Goal: Task Accomplishment & Management: Use online tool/utility

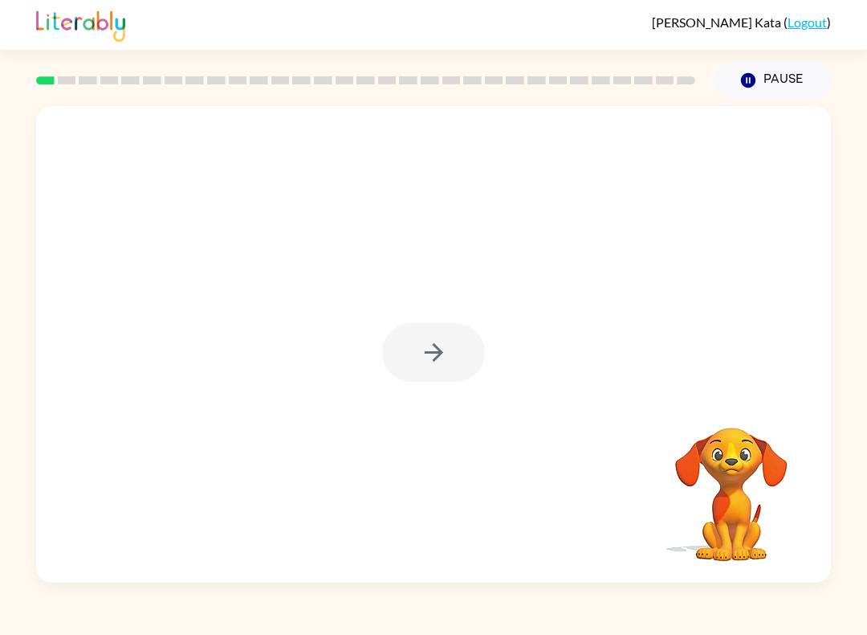
click at [426, 335] on div at bounding box center [433, 352] width 103 height 59
click at [443, 349] on icon "button" at bounding box center [434, 352] width 28 height 28
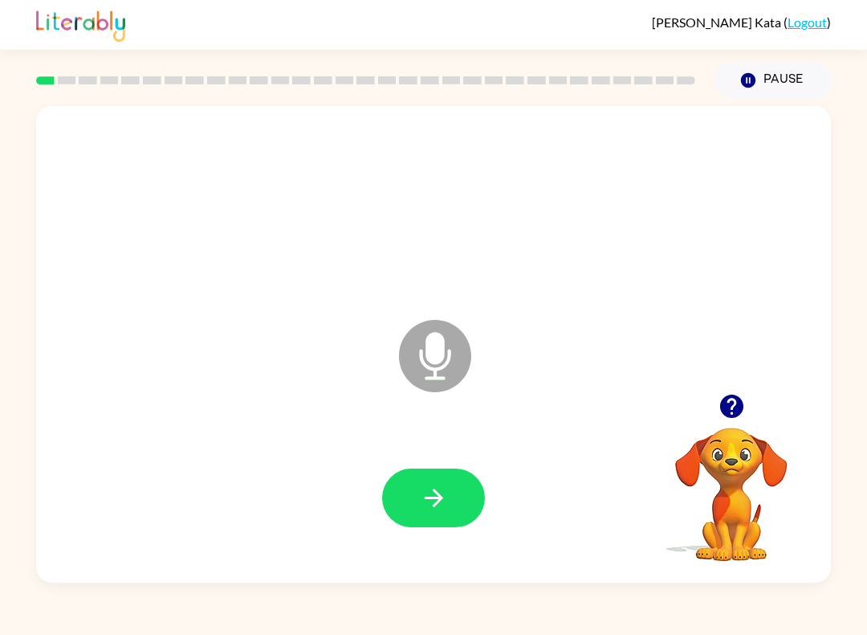
click at [738, 404] on icon "button" at bounding box center [731, 405] width 23 height 23
click at [737, 409] on icon "button" at bounding box center [731, 405] width 23 height 23
click at [458, 509] on button "button" at bounding box center [433, 497] width 103 height 59
click at [453, 493] on button "button" at bounding box center [433, 497] width 103 height 59
click at [447, 497] on icon "button" at bounding box center [434, 498] width 28 height 28
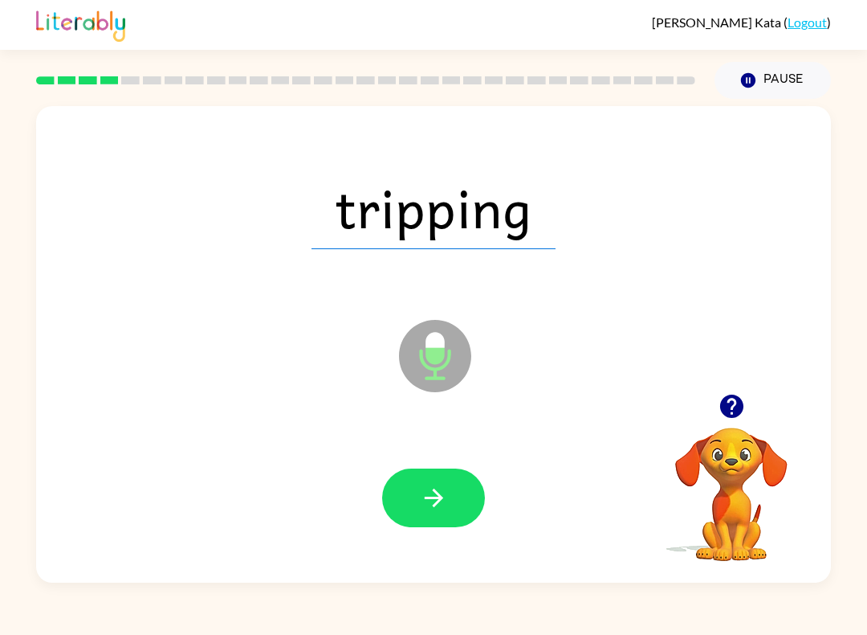
click at [441, 493] on icon "button" at bounding box center [434, 498] width 28 height 28
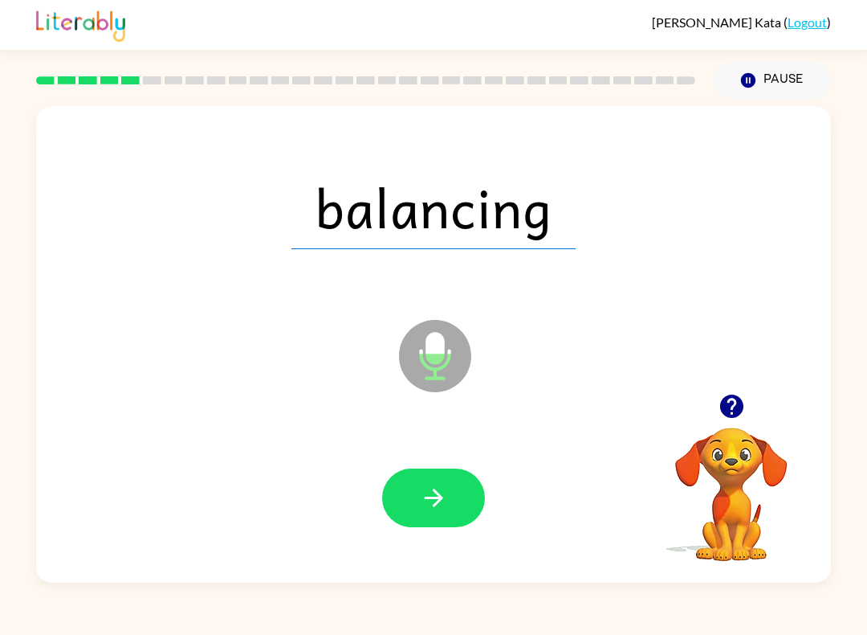
click at [445, 498] on icon "button" at bounding box center [434, 498] width 28 height 28
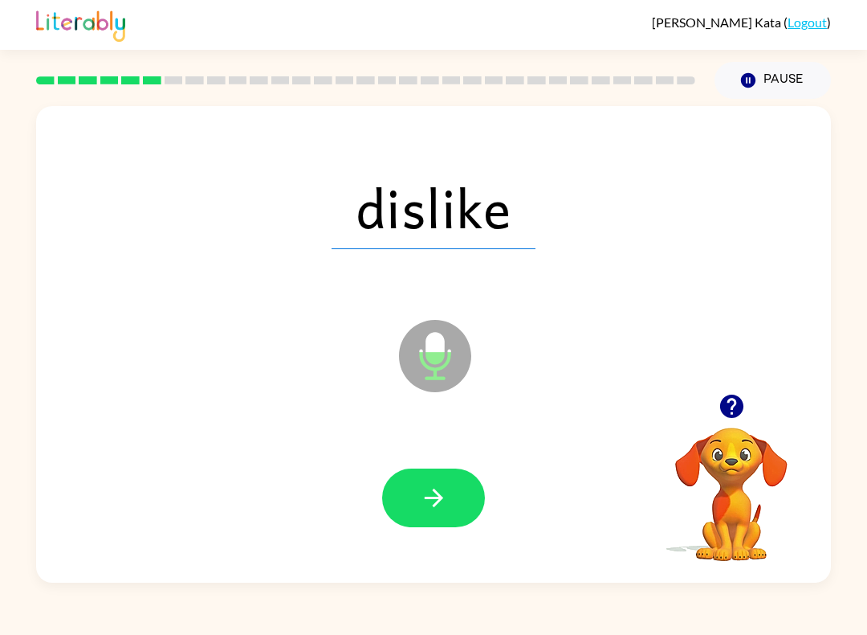
click at [441, 509] on icon "button" at bounding box center [434, 498] width 28 height 28
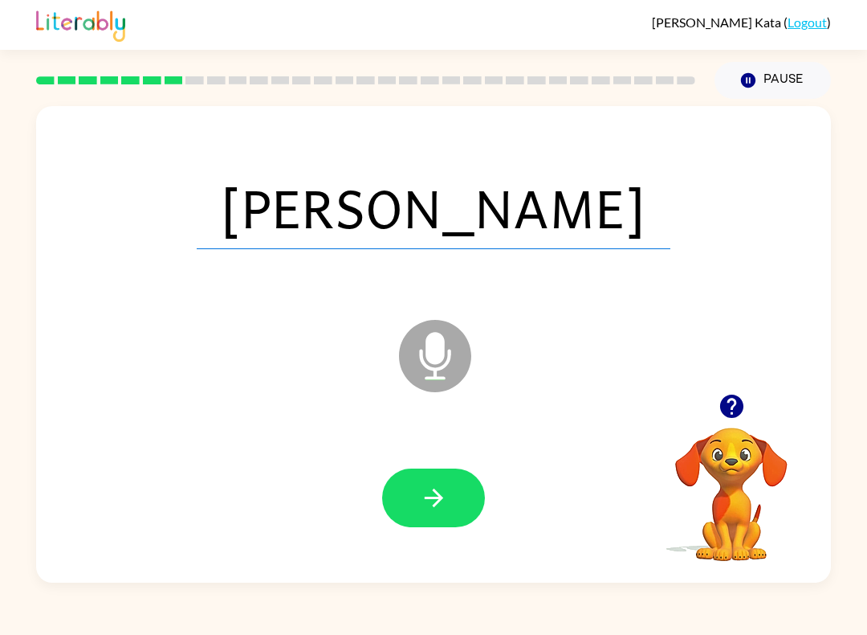
click at [442, 500] on icon "button" at bounding box center [434, 498] width 28 height 28
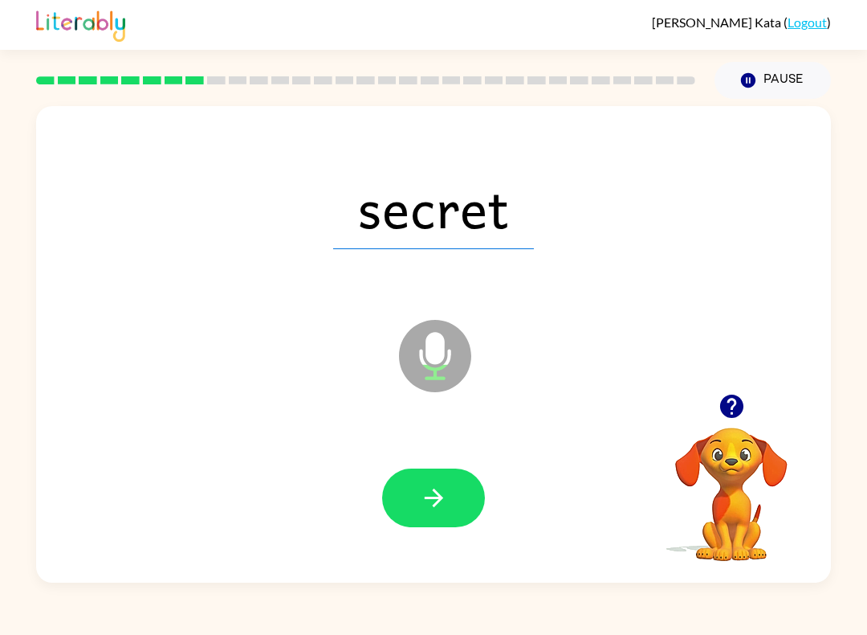
click at [431, 496] on icon "button" at bounding box center [434, 498] width 28 height 28
click at [427, 509] on icon "button" at bounding box center [434, 498] width 28 height 28
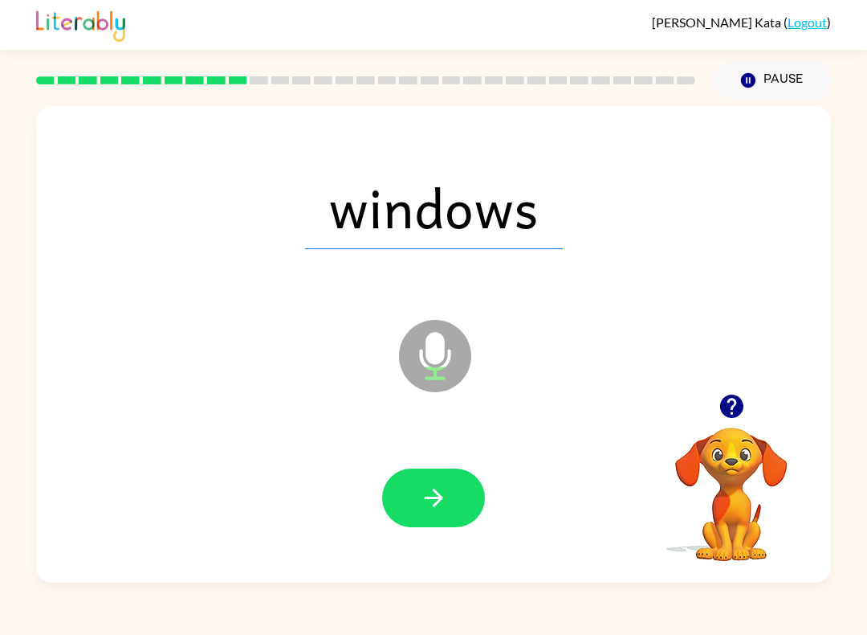
click at [453, 504] on button "button" at bounding box center [433, 497] width 103 height 59
click at [445, 500] on icon "button" at bounding box center [434, 498] width 28 height 28
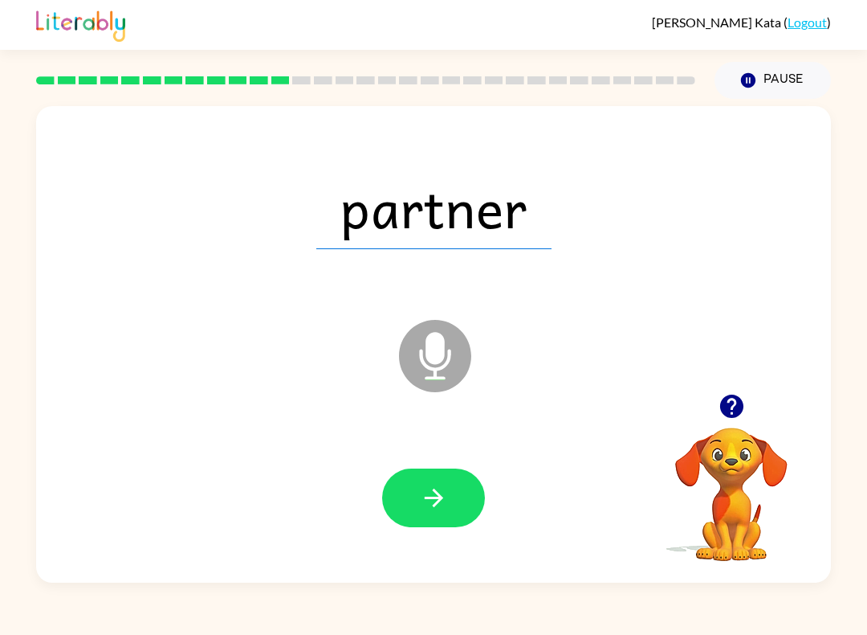
click at [445, 505] on icon "button" at bounding box center [434, 498] width 28 height 28
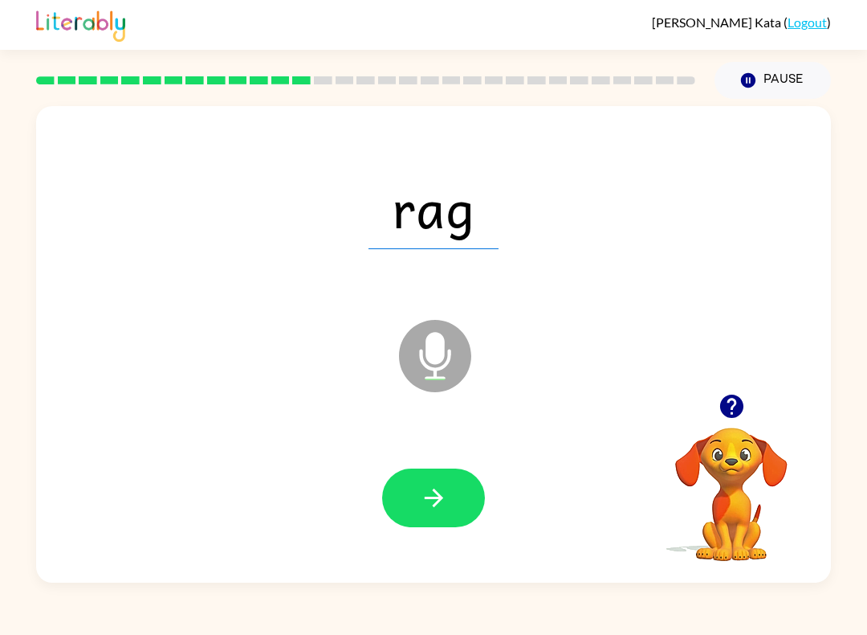
click at [465, 496] on button "button" at bounding box center [433, 497] width 103 height 59
click at [450, 498] on button "button" at bounding box center [433, 497] width 103 height 59
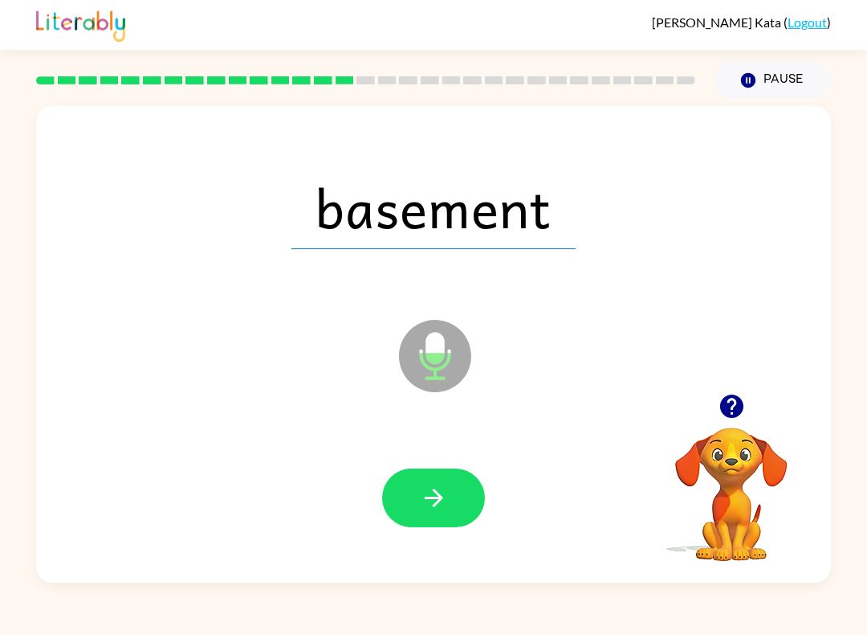
click at [455, 494] on button "button" at bounding box center [433, 497] width 103 height 59
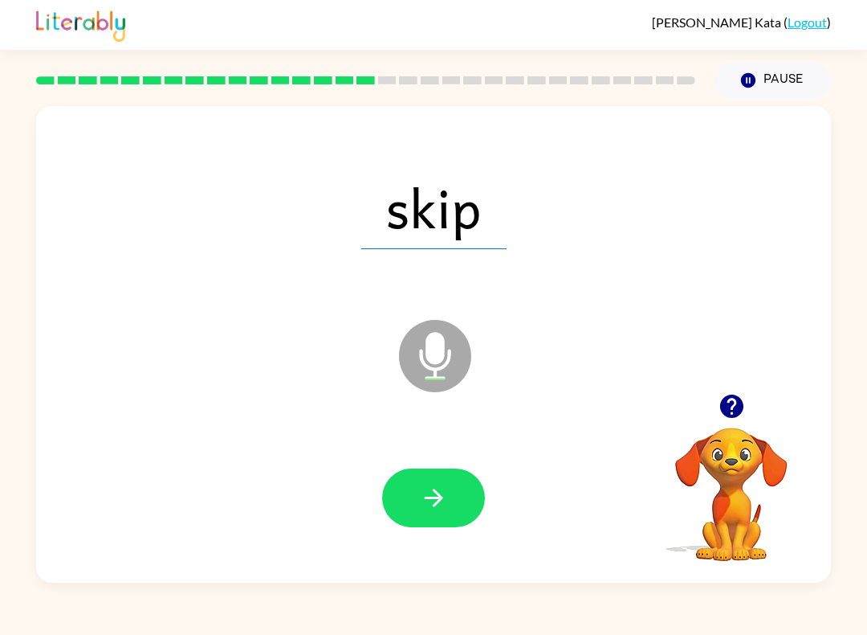
click at [445, 495] on icon "button" at bounding box center [434, 498] width 28 height 28
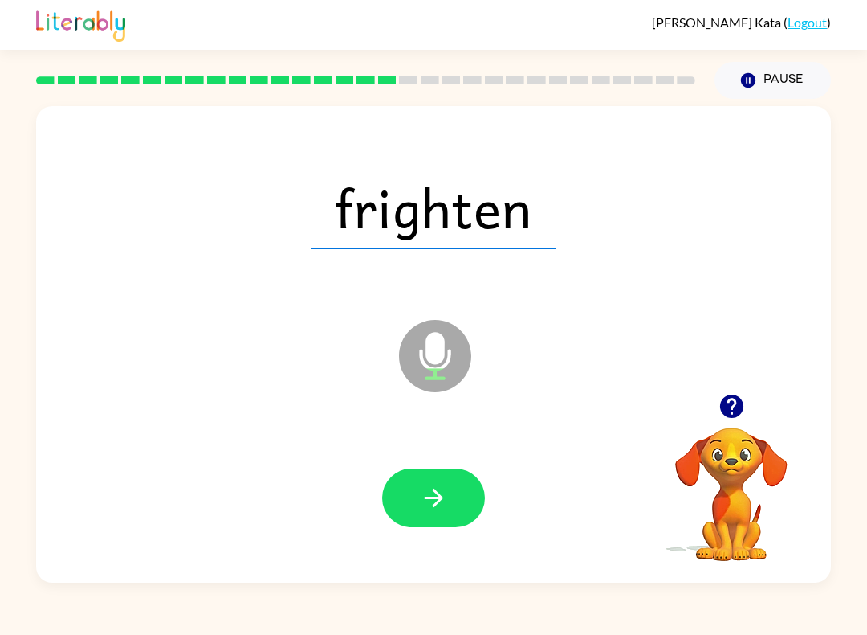
click at [445, 508] on icon "button" at bounding box center [434, 498] width 28 height 28
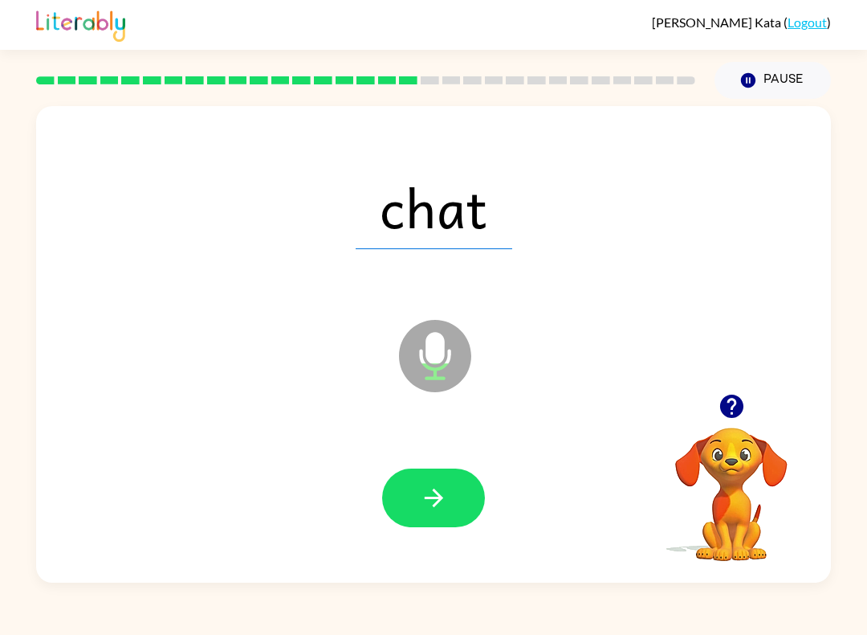
click at [442, 510] on icon "button" at bounding box center [434, 498] width 28 height 28
click at [452, 509] on button "button" at bounding box center [433, 497] width 103 height 59
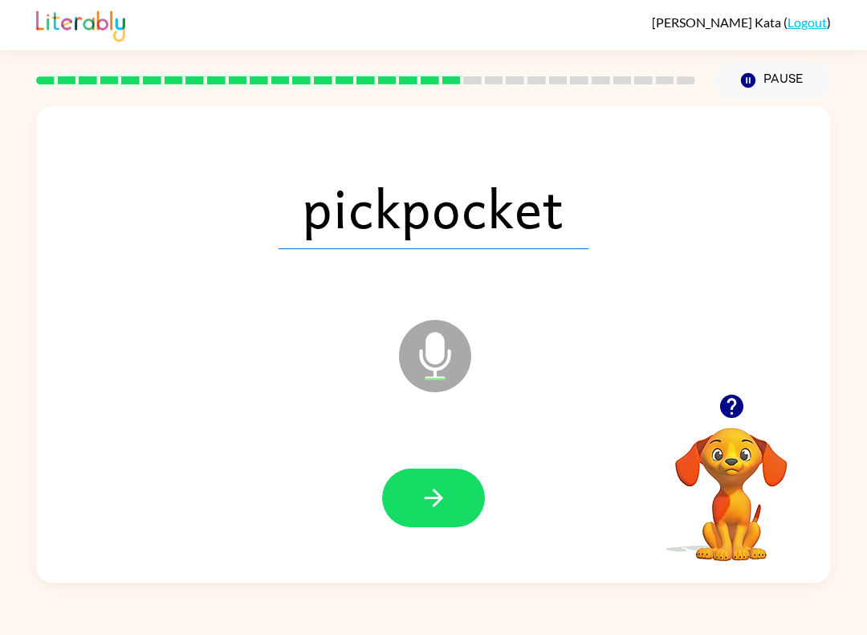
click at [432, 496] on icon "button" at bounding box center [434, 498] width 28 height 28
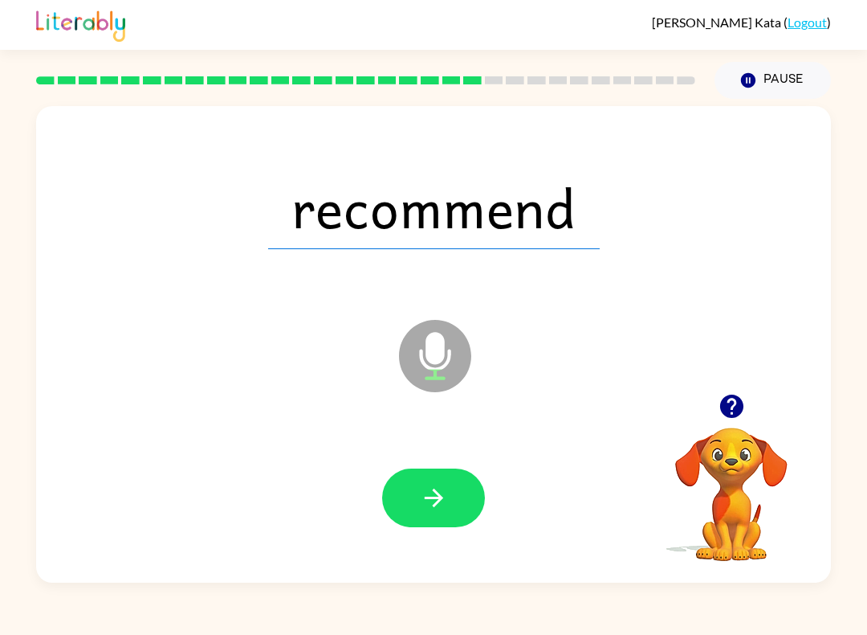
click at [464, 504] on button "button" at bounding box center [433, 497] width 103 height 59
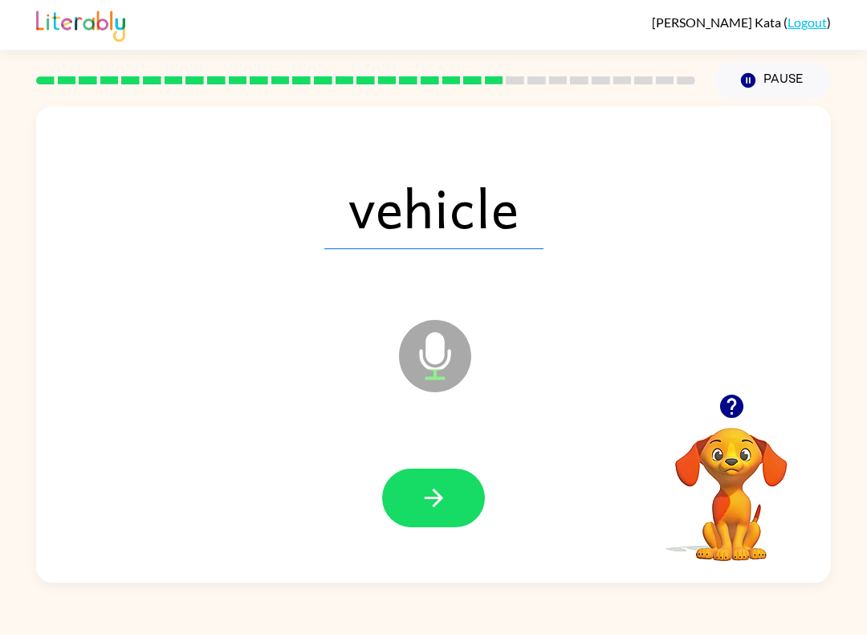
click at [451, 512] on button "button" at bounding box center [433, 497] width 103 height 59
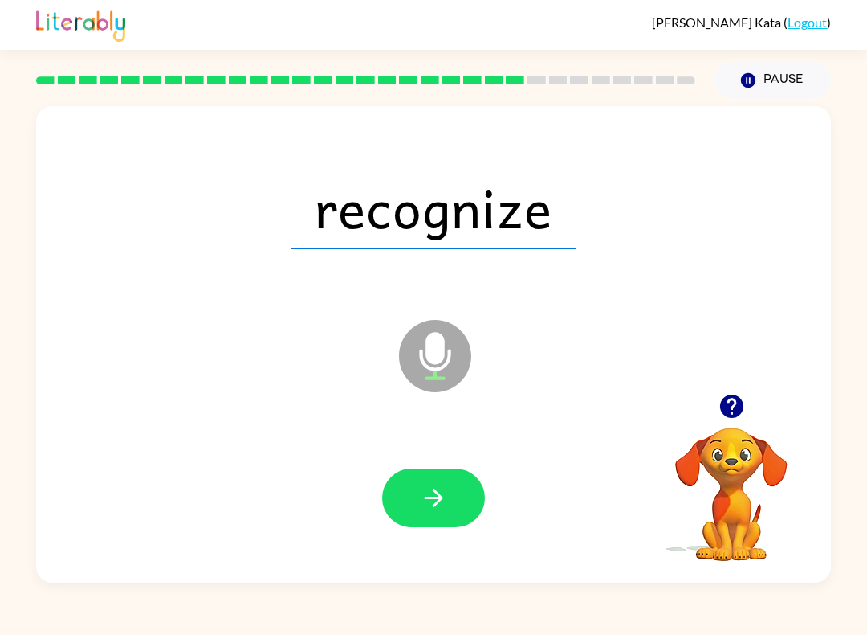
click at [447, 512] on icon "button" at bounding box center [434, 498] width 28 height 28
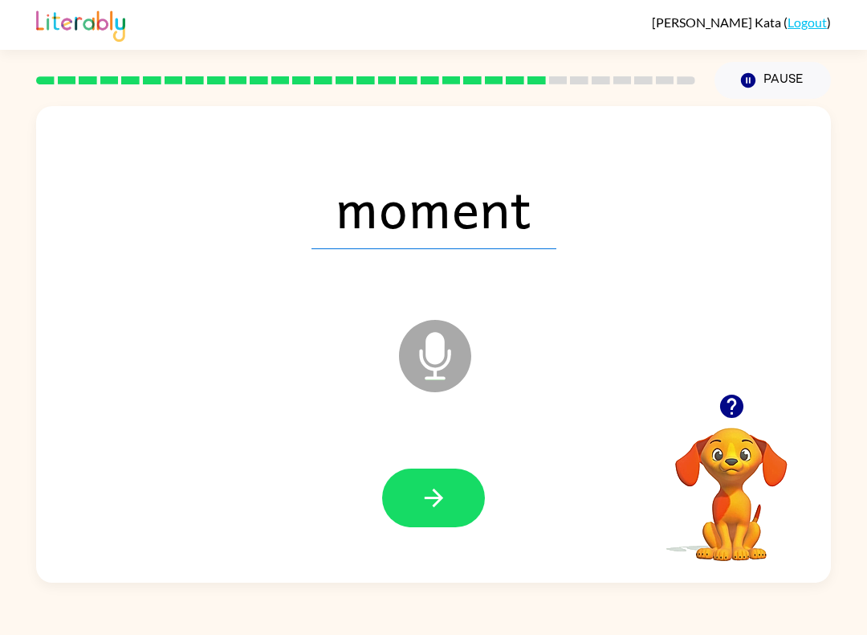
click at [440, 509] on icon "button" at bounding box center [434, 498] width 28 height 28
click at [448, 511] on button "button" at bounding box center [433, 497] width 103 height 59
click at [456, 508] on button "button" at bounding box center [433, 497] width 103 height 59
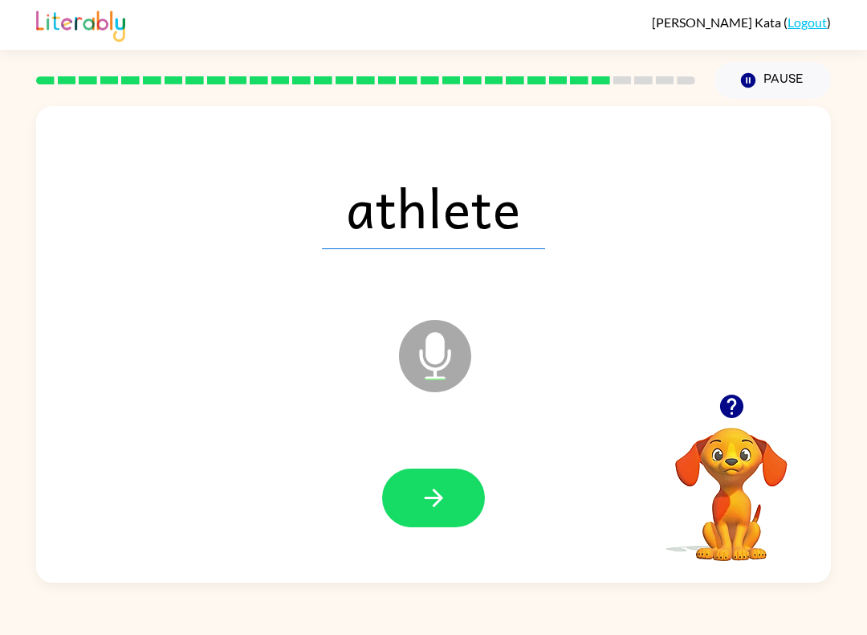
click at [429, 511] on icon "button" at bounding box center [434, 498] width 28 height 28
click at [455, 506] on button "button" at bounding box center [433, 497] width 103 height 59
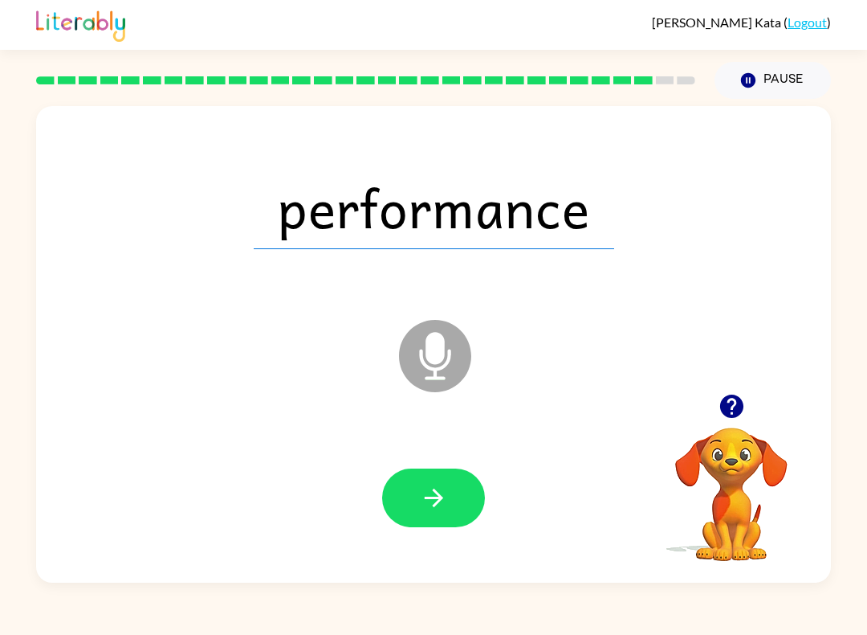
click at [432, 509] on icon "button" at bounding box center [434, 498] width 28 height 28
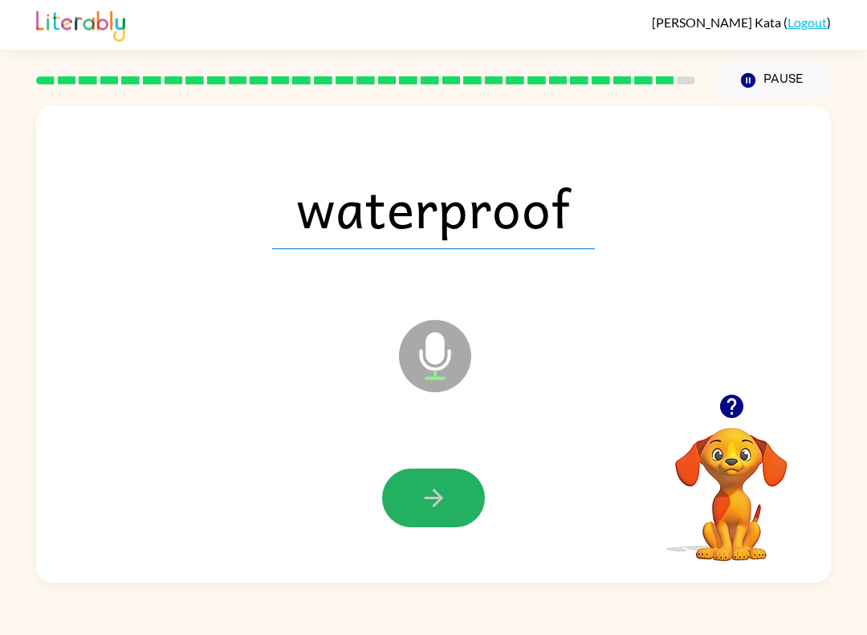
click at [447, 505] on icon "button" at bounding box center [434, 498] width 28 height 28
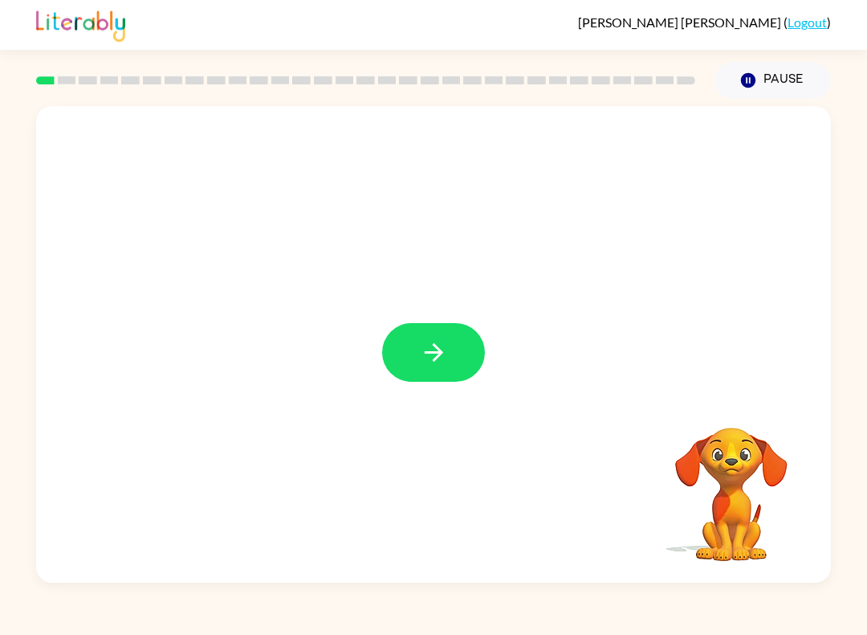
click at [398, 341] on button "button" at bounding box center [433, 352] width 103 height 59
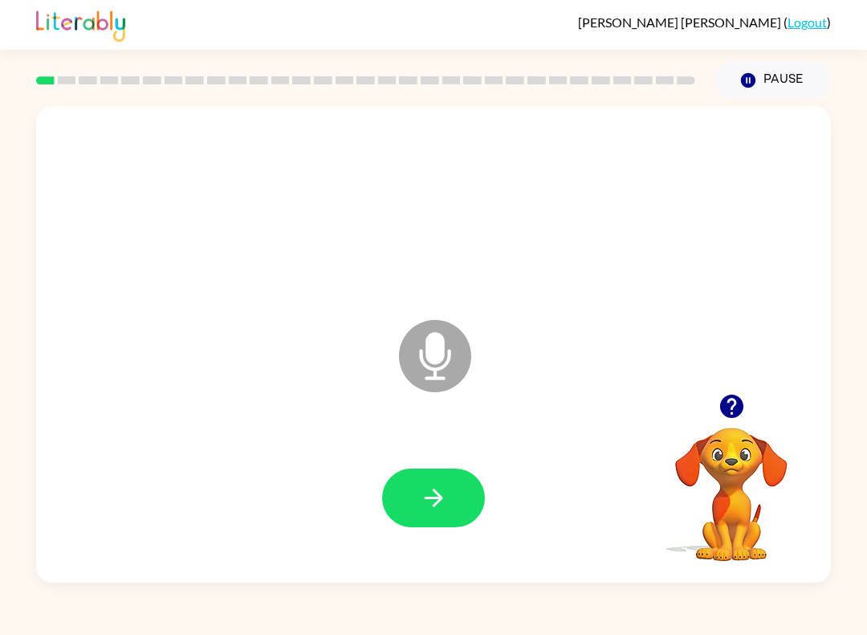
click at [444, 499] on icon "button" at bounding box center [434, 498] width 28 height 28
click at [431, 485] on icon "button" at bounding box center [434, 498] width 28 height 28
click at [442, 513] on button "button" at bounding box center [433, 497] width 103 height 59
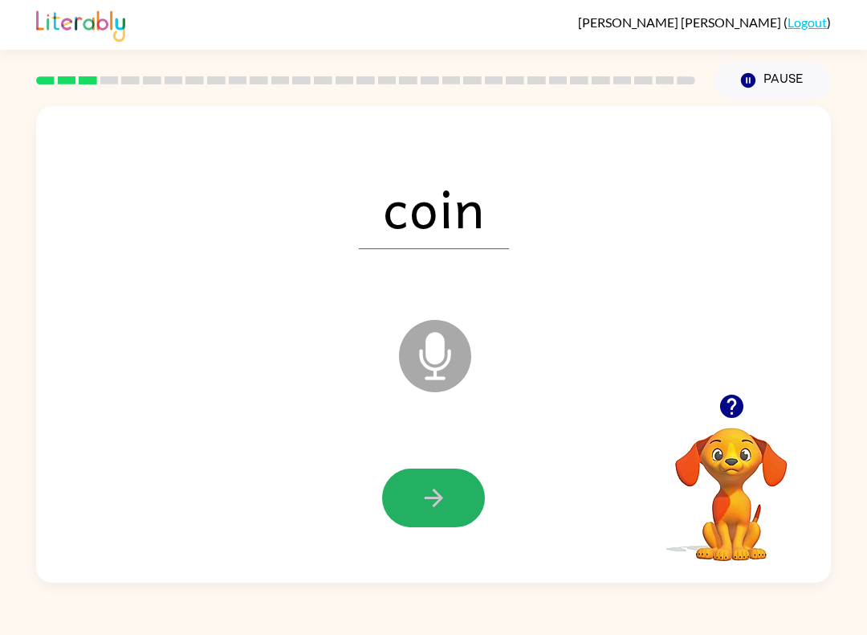
click at [452, 503] on button "button" at bounding box center [433, 497] width 103 height 59
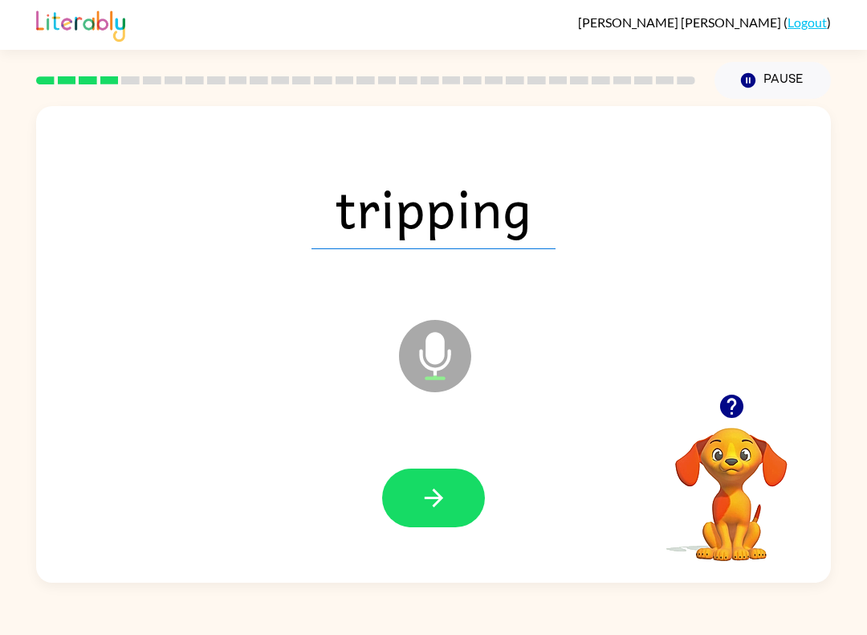
click at [443, 496] on icon "button" at bounding box center [434, 498] width 28 height 28
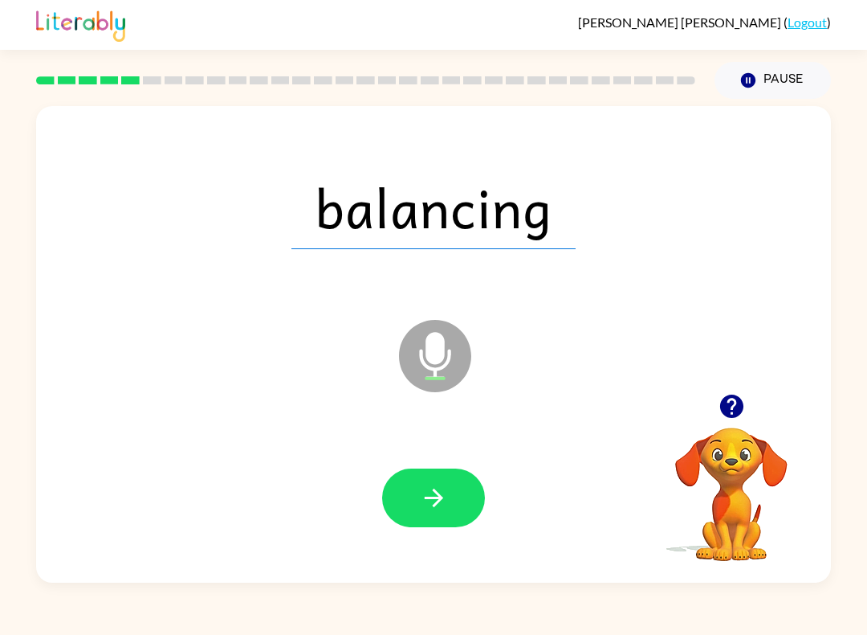
click at [436, 498] on icon "button" at bounding box center [433, 497] width 18 height 18
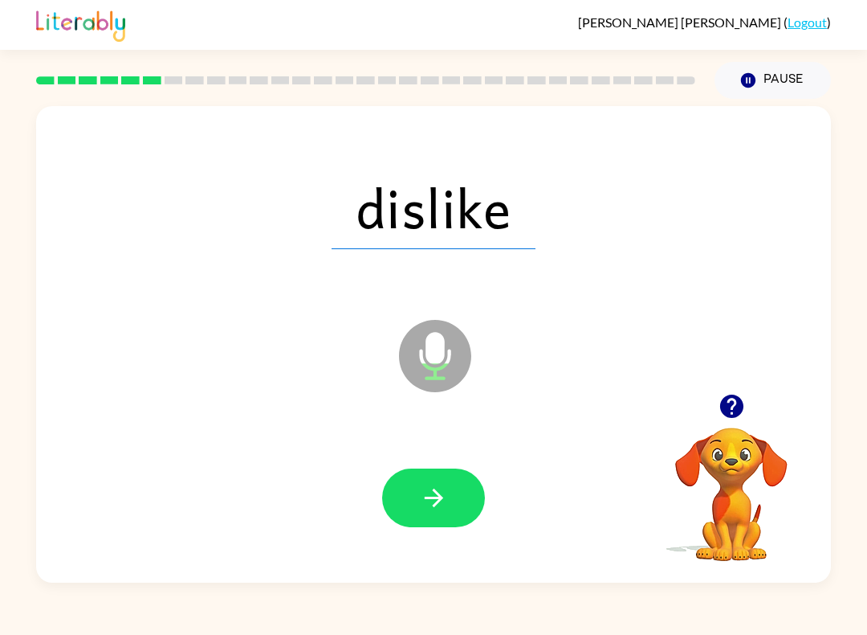
click at [445, 494] on icon "button" at bounding box center [434, 498] width 28 height 28
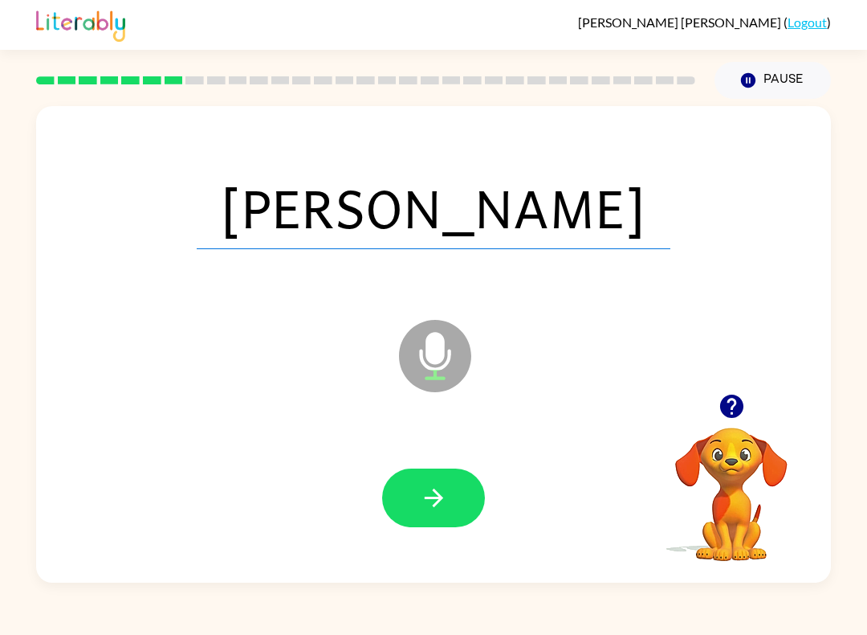
click at [432, 476] on button "button" at bounding box center [433, 497] width 103 height 59
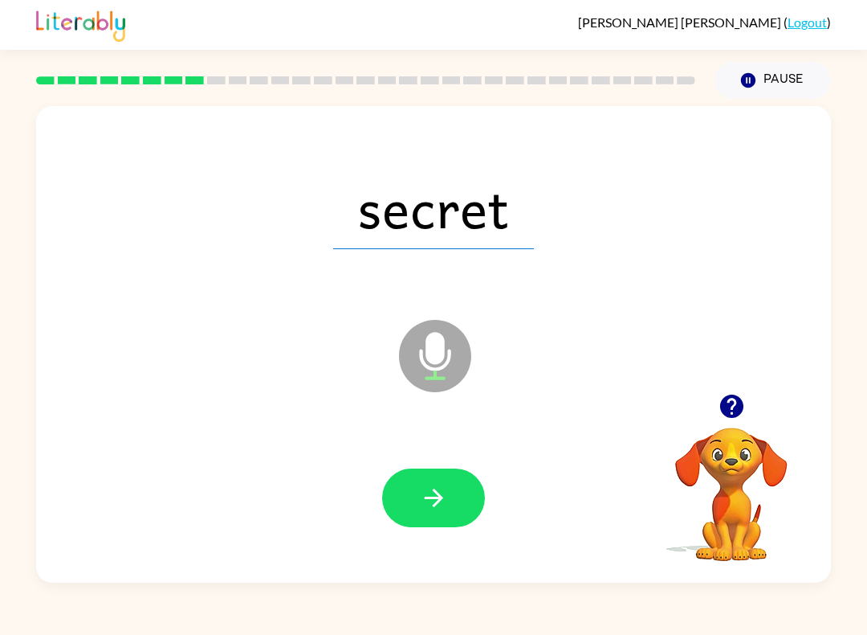
click at [443, 492] on icon "button" at bounding box center [434, 498] width 28 height 28
click at [447, 482] on button "button" at bounding box center [433, 497] width 103 height 59
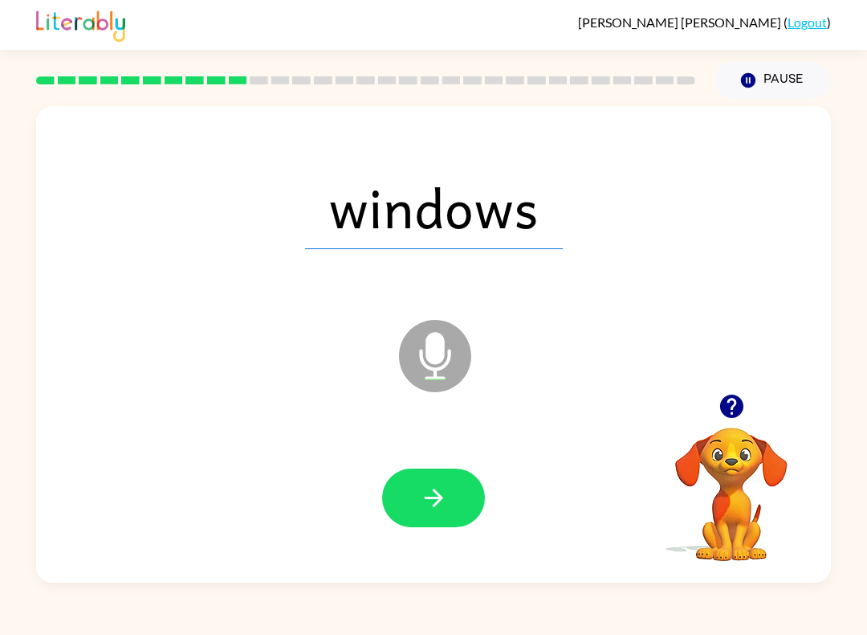
click at [433, 484] on button "button" at bounding box center [433, 497] width 103 height 59
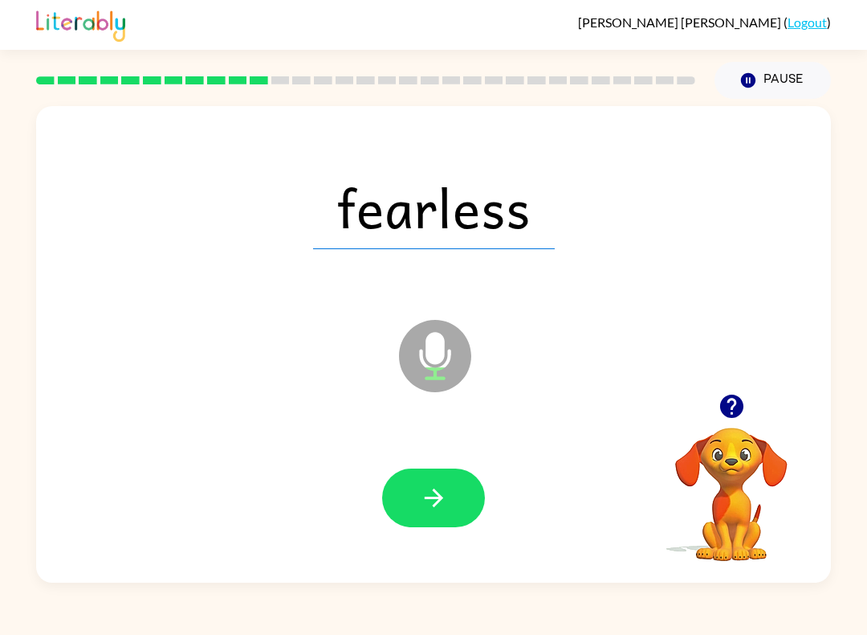
click at [429, 492] on icon "button" at bounding box center [434, 498] width 28 height 28
click at [444, 484] on icon "button" at bounding box center [434, 498] width 28 height 28
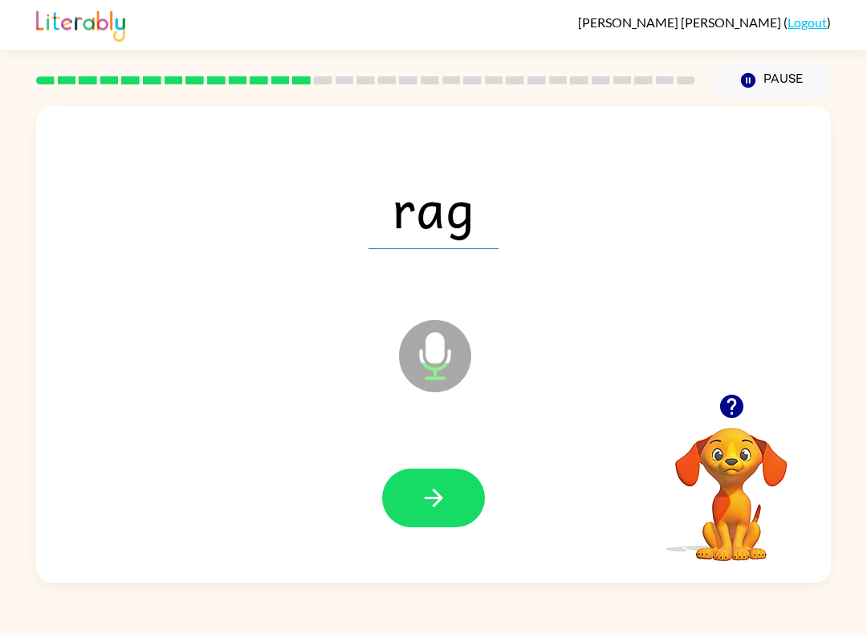
click at [438, 499] on icon "button" at bounding box center [433, 497] width 18 height 18
click at [420, 493] on icon "button" at bounding box center [434, 498] width 28 height 28
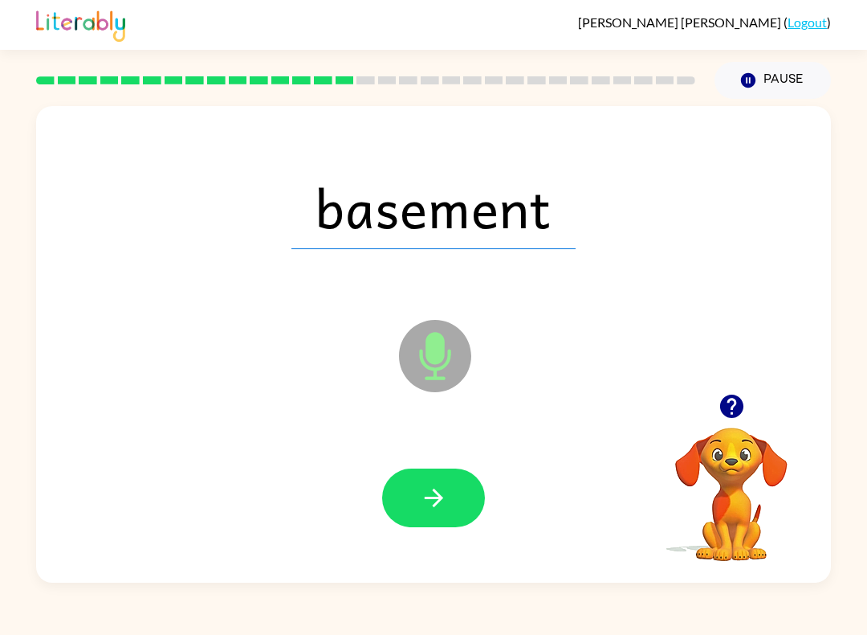
click at [448, 494] on button "button" at bounding box center [433, 497] width 103 height 59
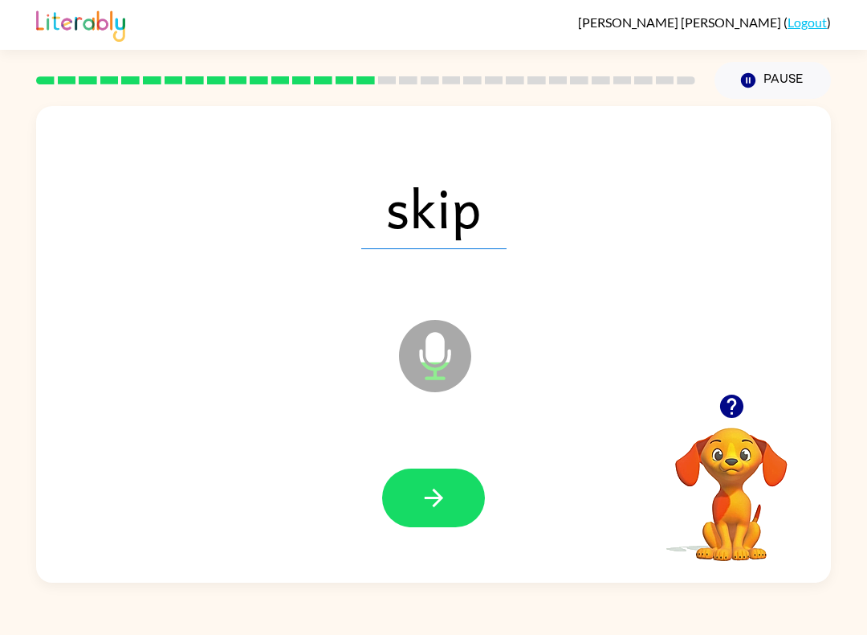
click at [453, 491] on button "button" at bounding box center [433, 497] width 103 height 59
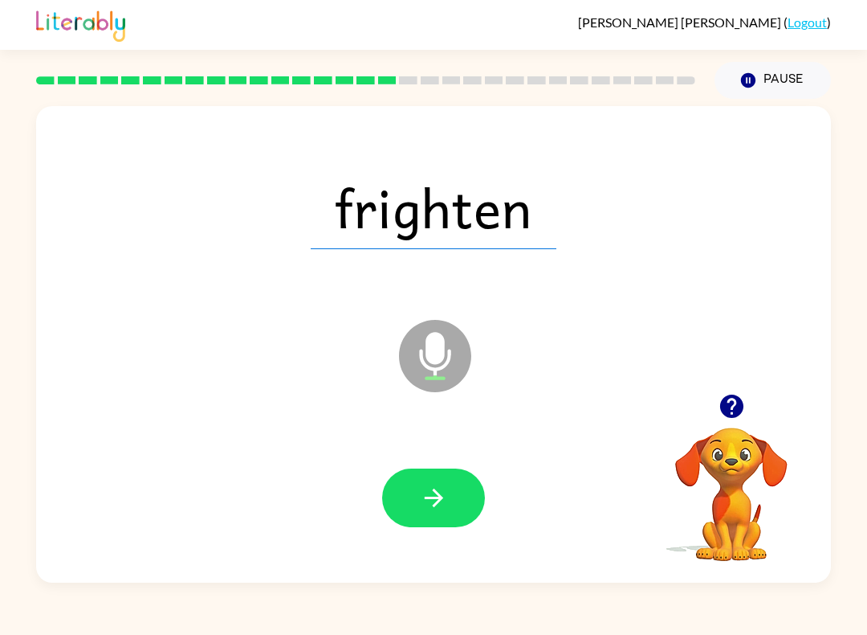
click at [440, 494] on icon "button" at bounding box center [434, 498] width 28 height 28
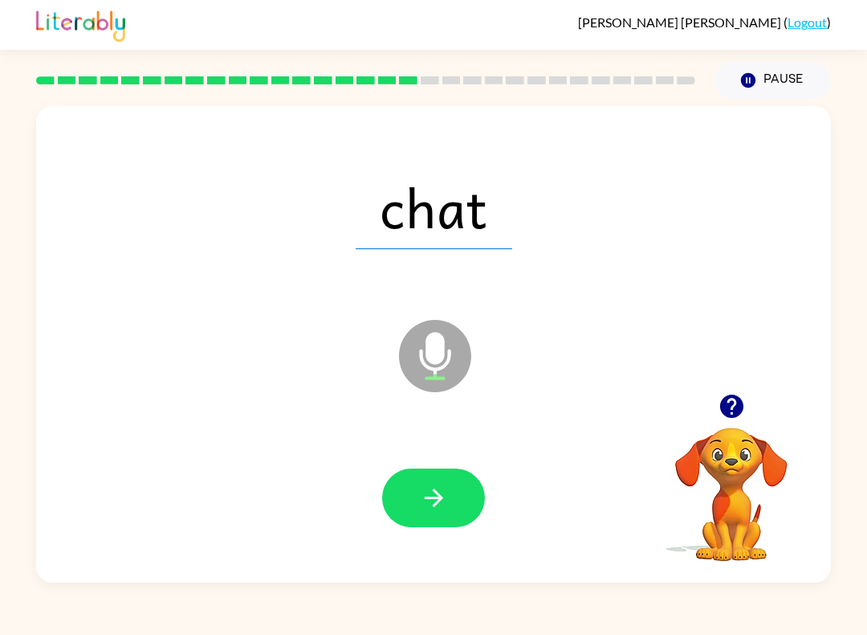
click at [444, 500] on icon "button" at bounding box center [434, 498] width 28 height 28
click at [434, 484] on icon "button" at bounding box center [434, 498] width 28 height 28
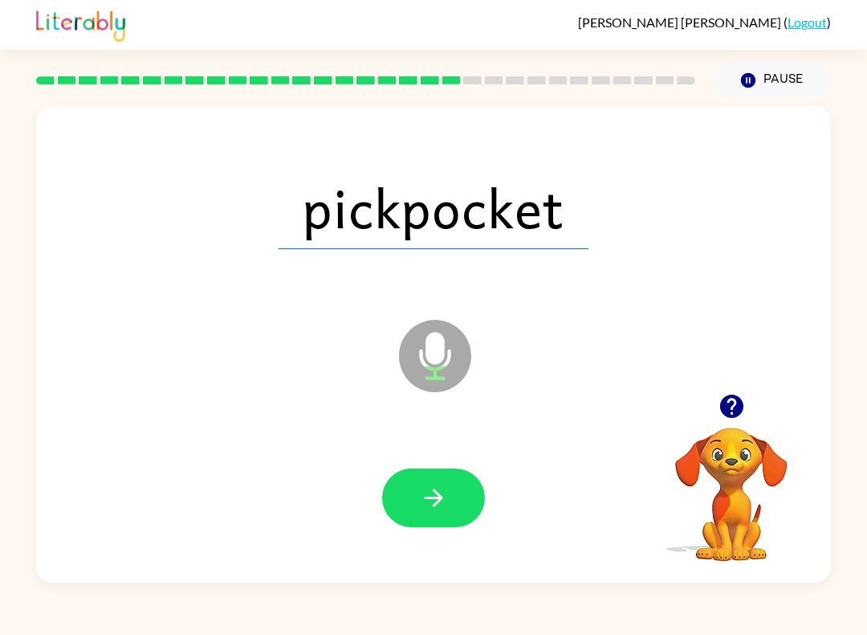
click at [456, 511] on button "button" at bounding box center [433, 497] width 103 height 59
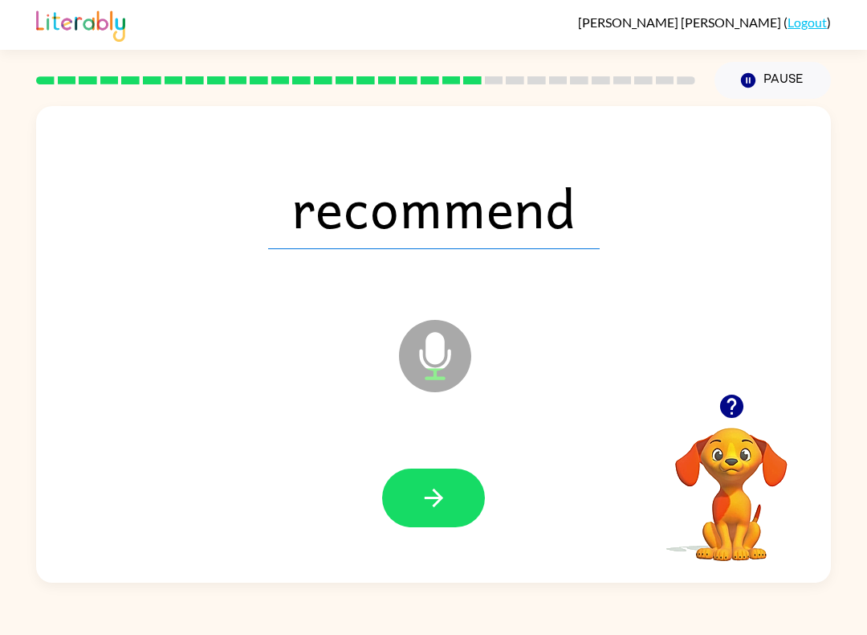
click at [447, 491] on icon "button" at bounding box center [434, 498] width 28 height 28
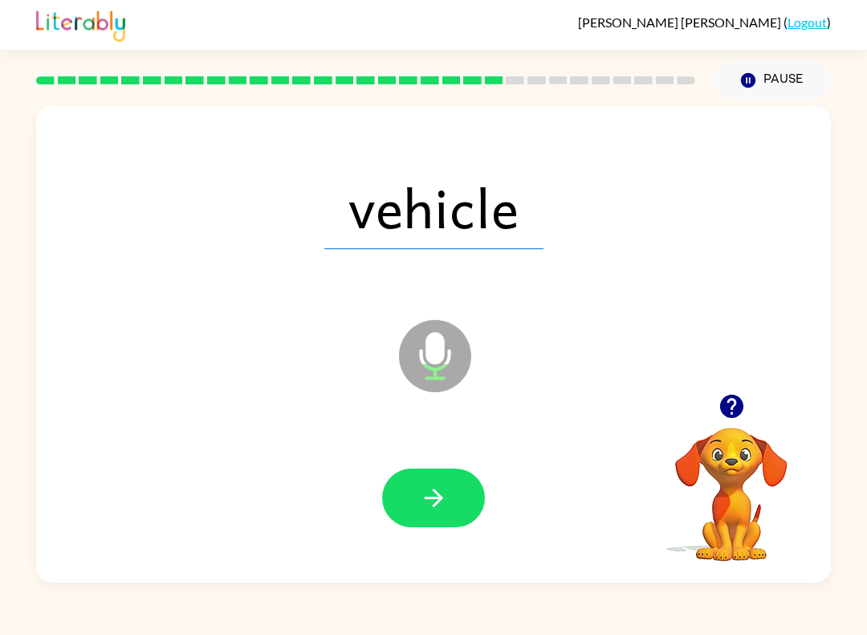
click at [433, 484] on icon "button" at bounding box center [434, 498] width 28 height 28
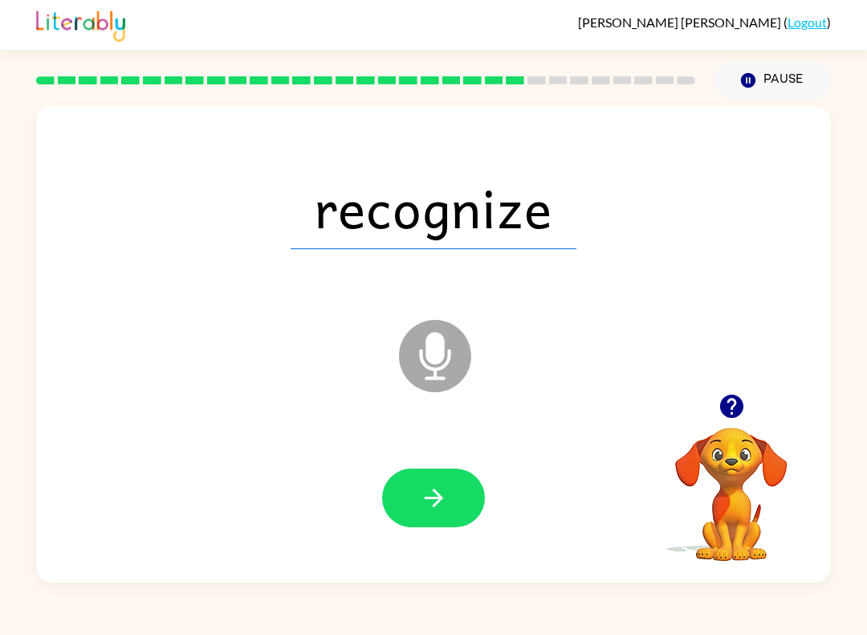
click at [448, 488] on button "button" at bounding box center [433, 497] width 103 height 59
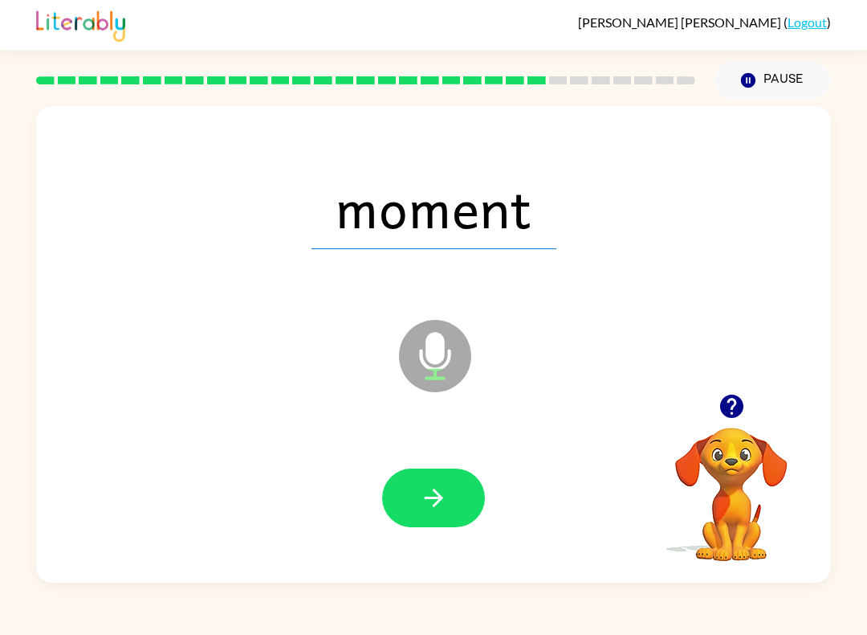
click at [451, 504] on button "button" at bounding box center [433, 497] width 103 height 59
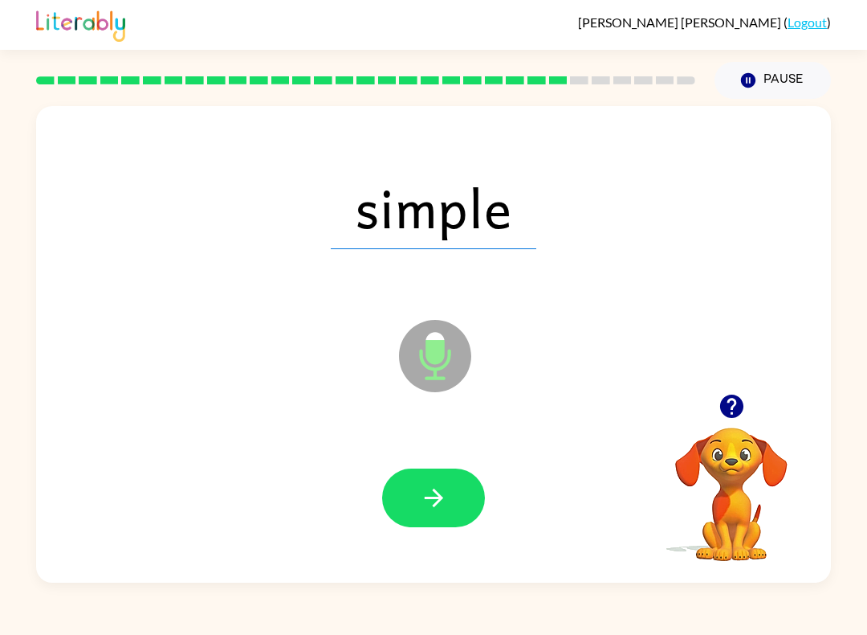
click at [425, 489] on icon "button" at bounding box center [434, 498] width 28 height 28
click at [456, 497] on button "button" at bounding box center [433, 497] width 103 height 59
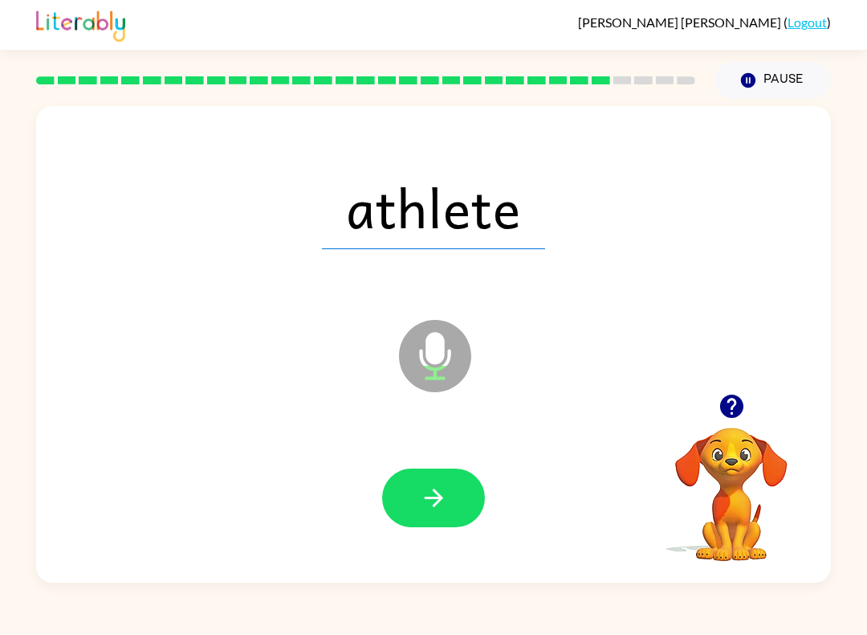
click at [429, 491] on icon "button" at bounding box center [434, 498] width 28 height 28
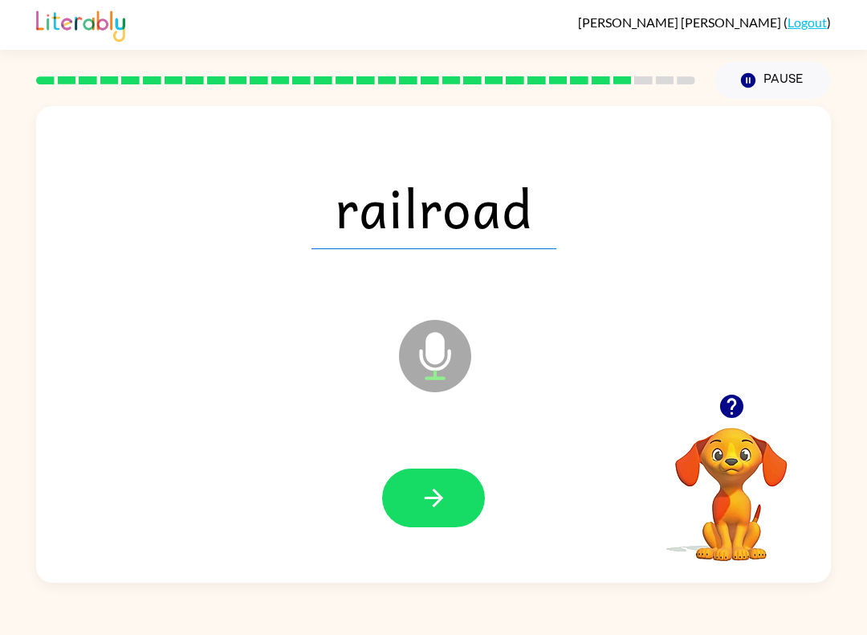
click at [439, 479] on button "button" at bounding box center [433, 497] width 103 height 59
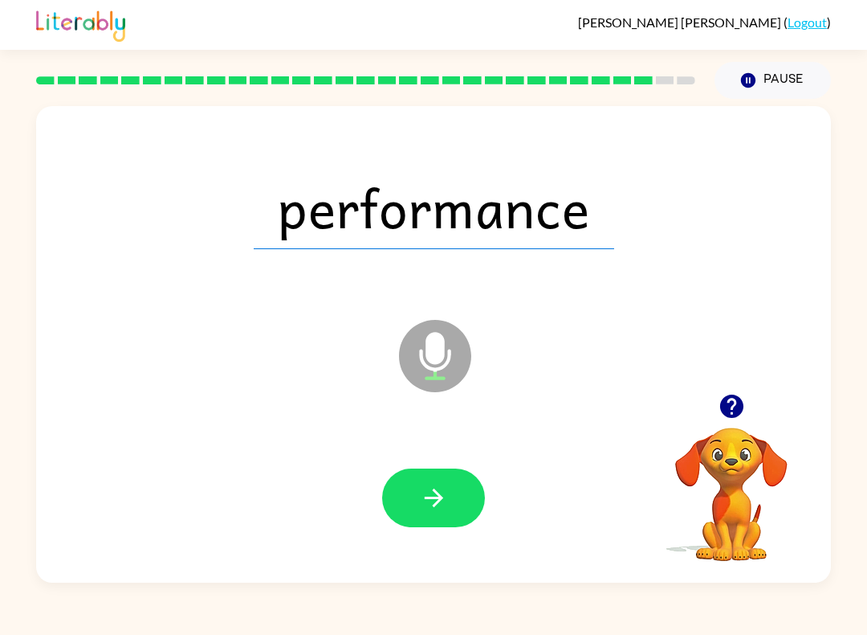
click at [417, 504] on button "button" at bounding box center [433, 497] width 103 height 59
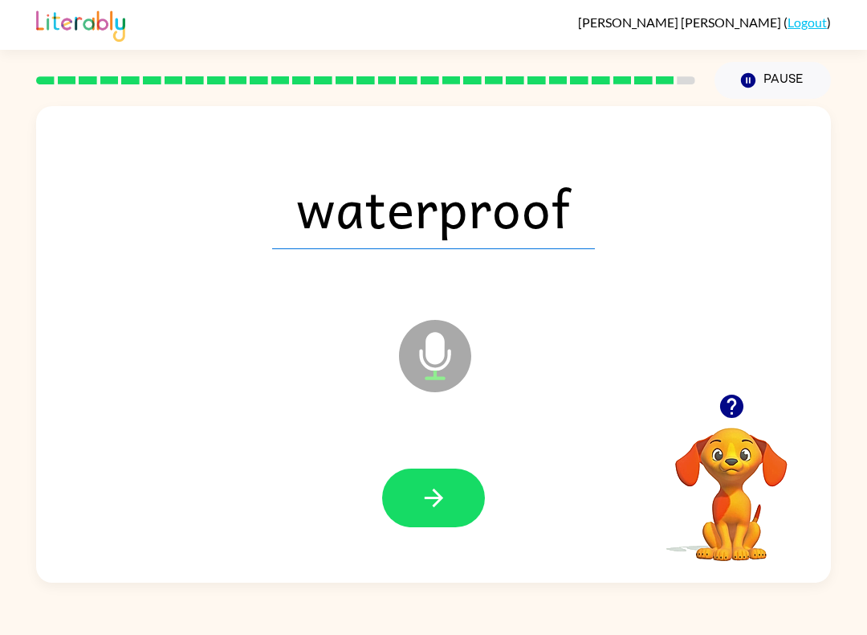
click at [454, 477] on button "button" at bounding box center [433, 497] width 103 height 59
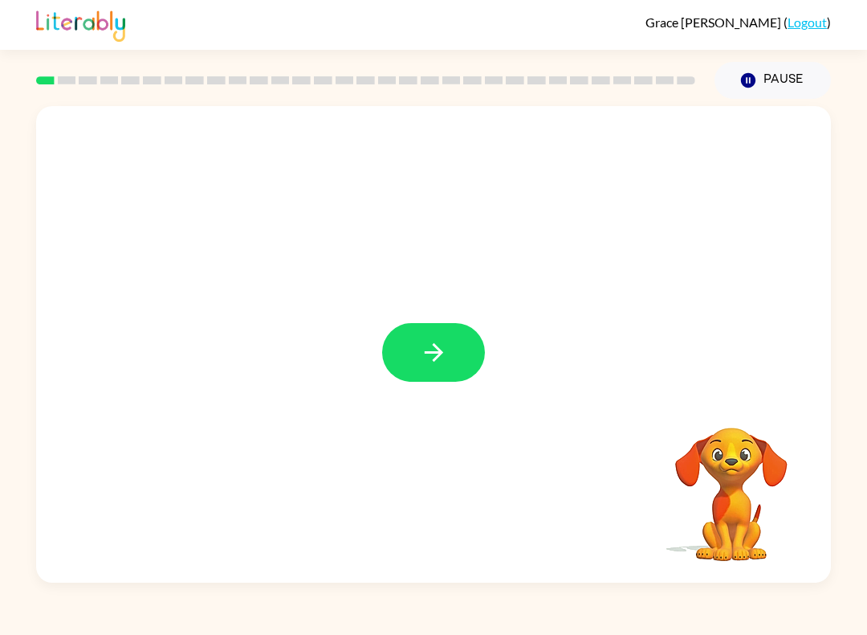
click at [450, 346] on button "button" at bounding box center [433, 352] width 103 height 59
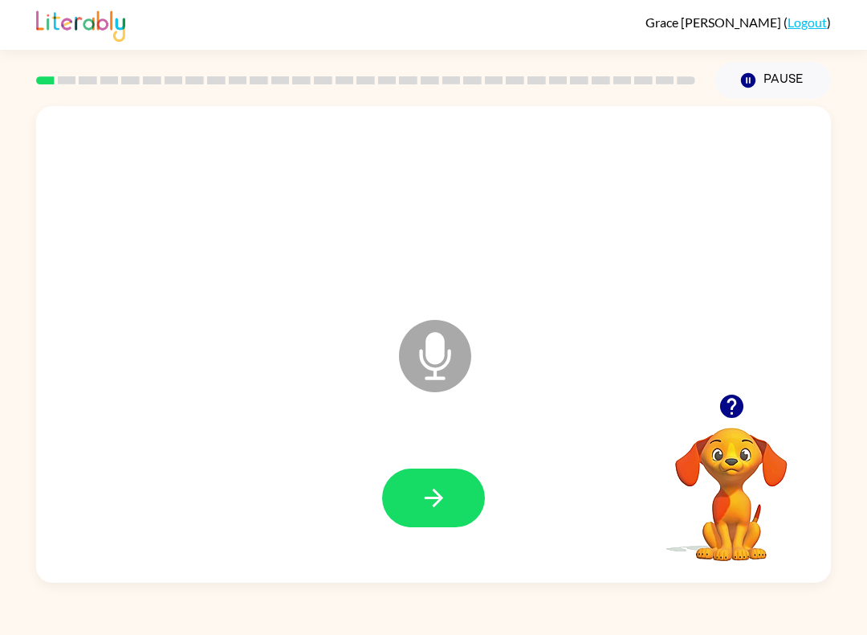
click at [459, 472] on button "button" at bounding box center [433, 497] width 103 height 59
click at [443, 489] on icon "button" at bounding box center [434, 498] width 28 height 28
click at [448, 499] on button "button" at bounding box center [433, 497] width 103 height 59
click at [448, 498] on button "button" at bounding box center [433, 497] width 103 height 59
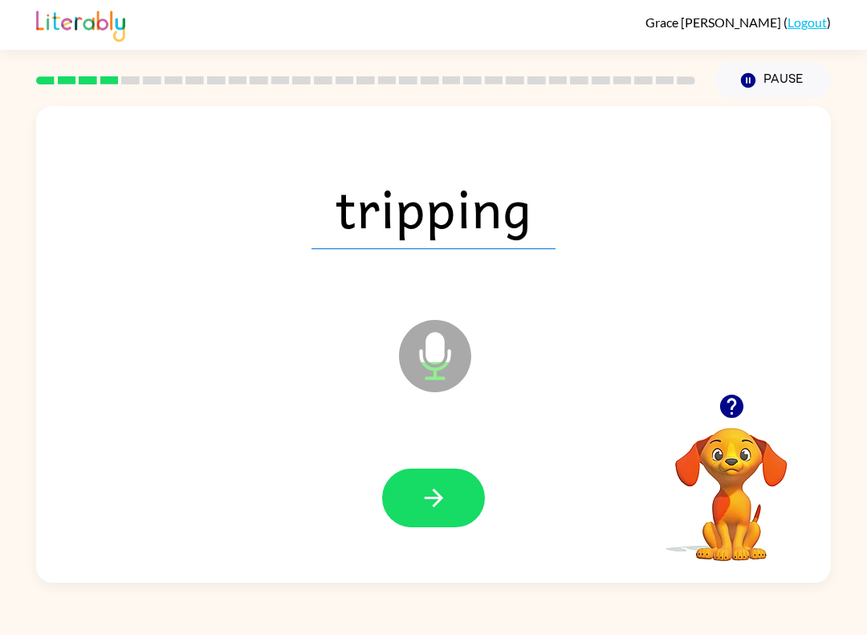
click at [443, 504] on icon "button" at bounding box center [434, 498] width 28 height 28
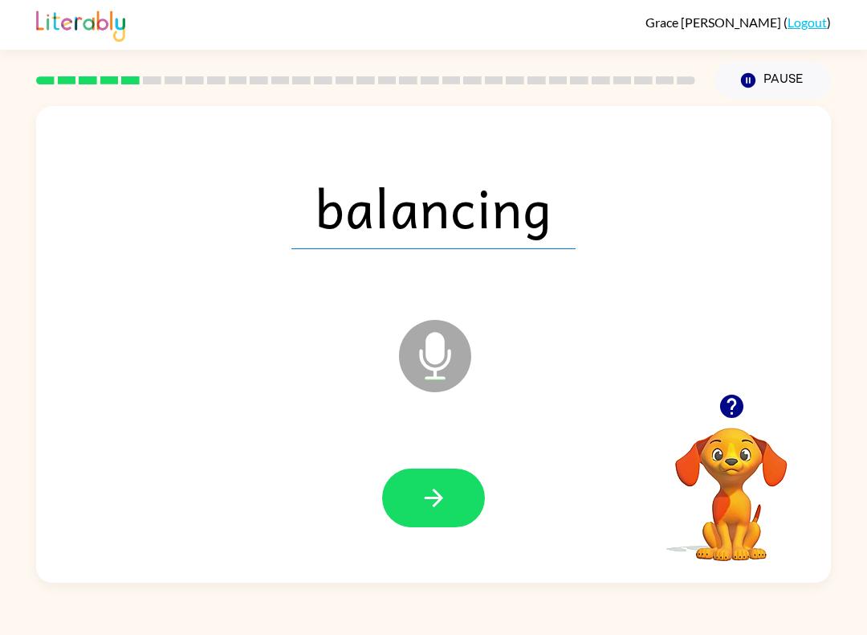
click at [451, 507] on button "button" at bounding box center [433, 497] width 103 height 59
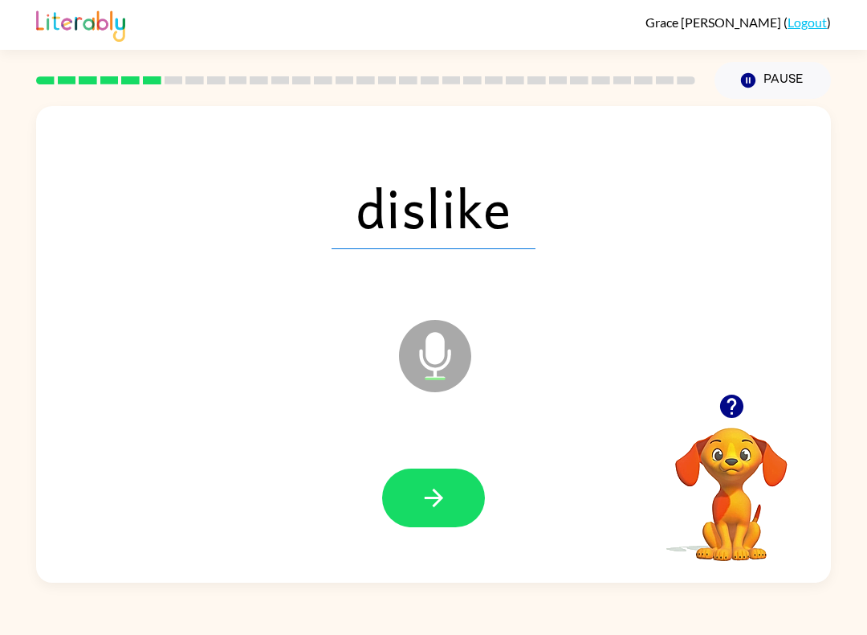
click at [454, 487] on button "button" at bounding box center [433, 497] width 103 height 59
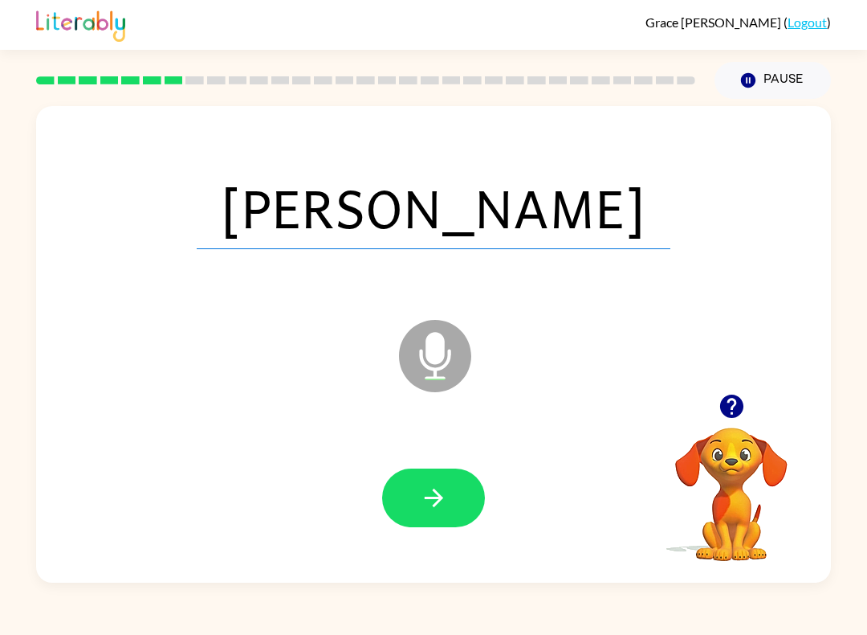
click at [455, 491] on button "button" at bounding box center [433, 497] width 103 height 59
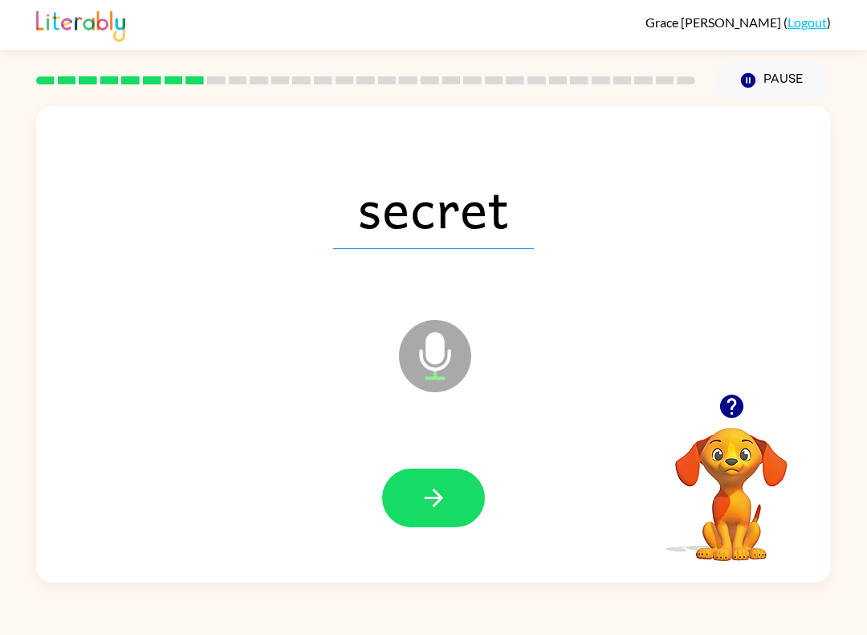
click at [458, 502] on button "button" at bounding box center [433, 497] width 103 height 59
click at [452, 503] on button "button" at bounding box center [433, 497] width 103 height 59
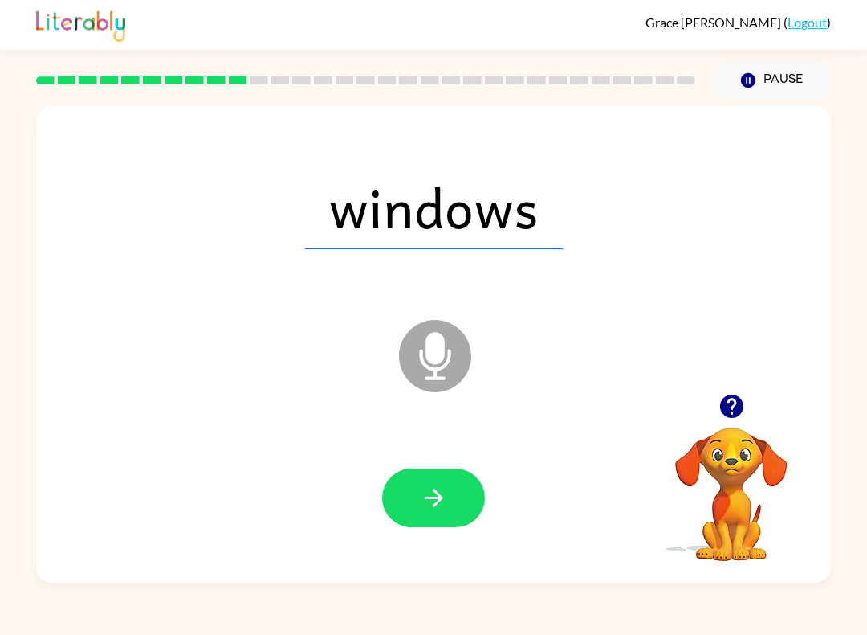
click at [447, 502] on icon "button" at bounding box center [434, 498] width 28 height 28
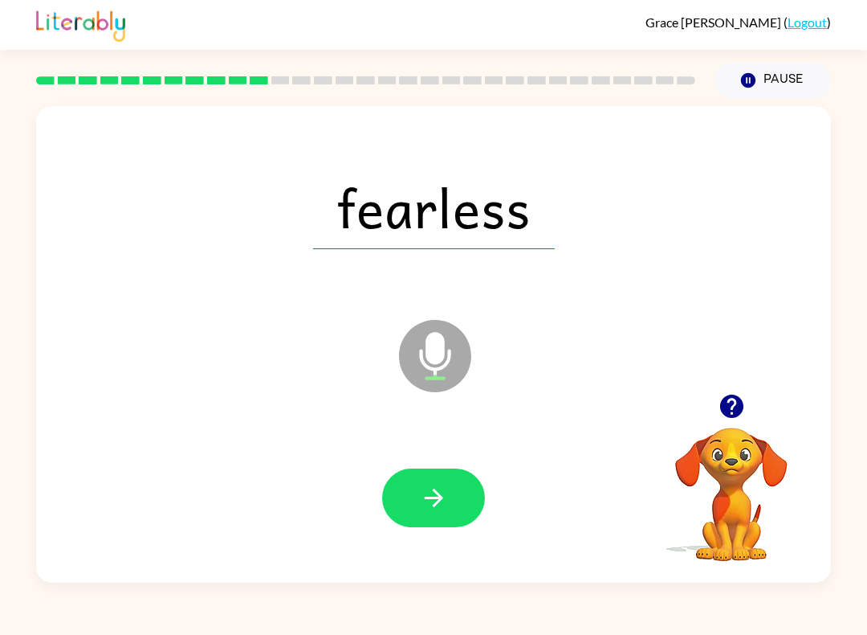
click at [456, 500] on button "button" at bounding box center [433, 497] width 103 height 59
click at [455, 493] on button "button" at bounding box center [433, 497] width 103 height 59
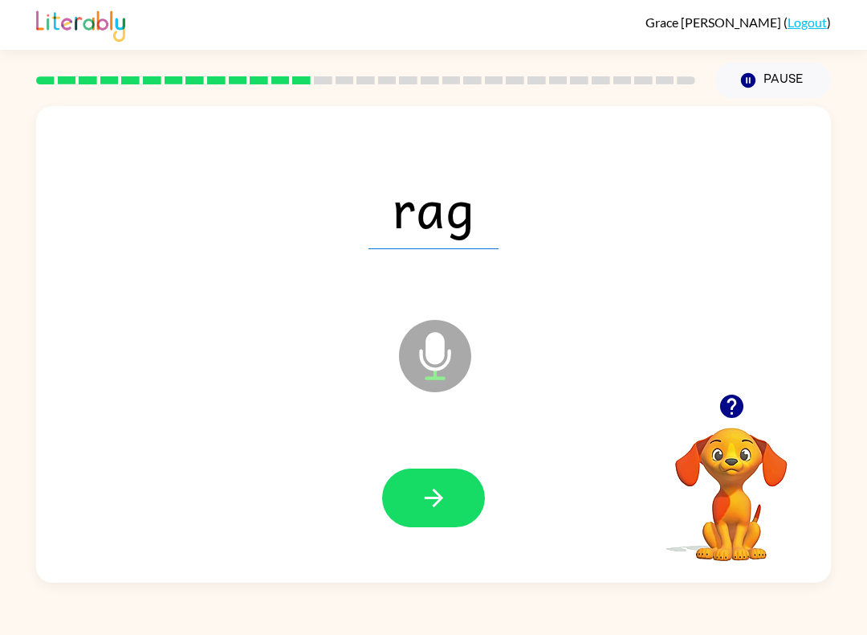
click at [443, 501] on icon "button" at bounding box center [434, 498] width 28 height 28
click at [466, 486] on button "button" at bounding box center [433, 497] width 103 height 59
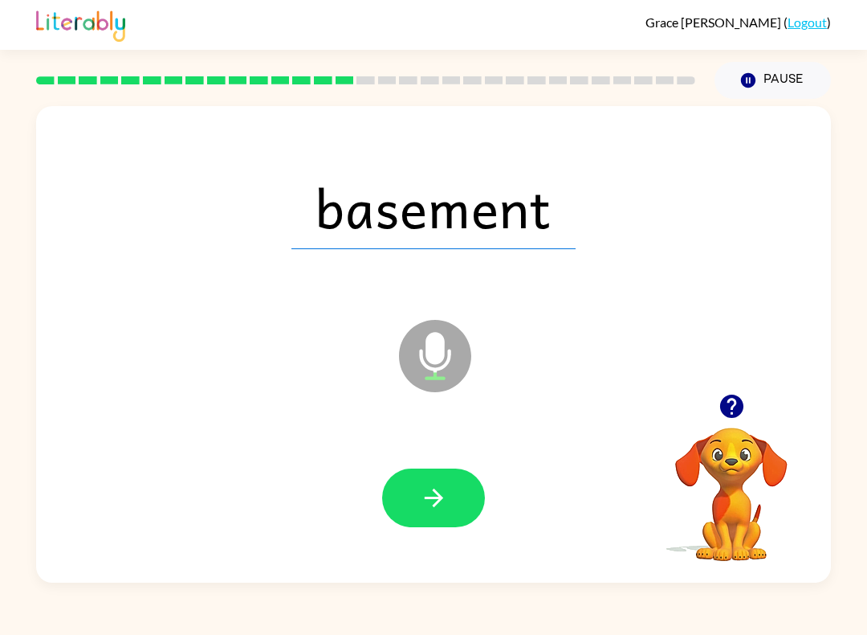
click at [463, 502] on button "button" at bounding box center [433, 497] width 103 height 59
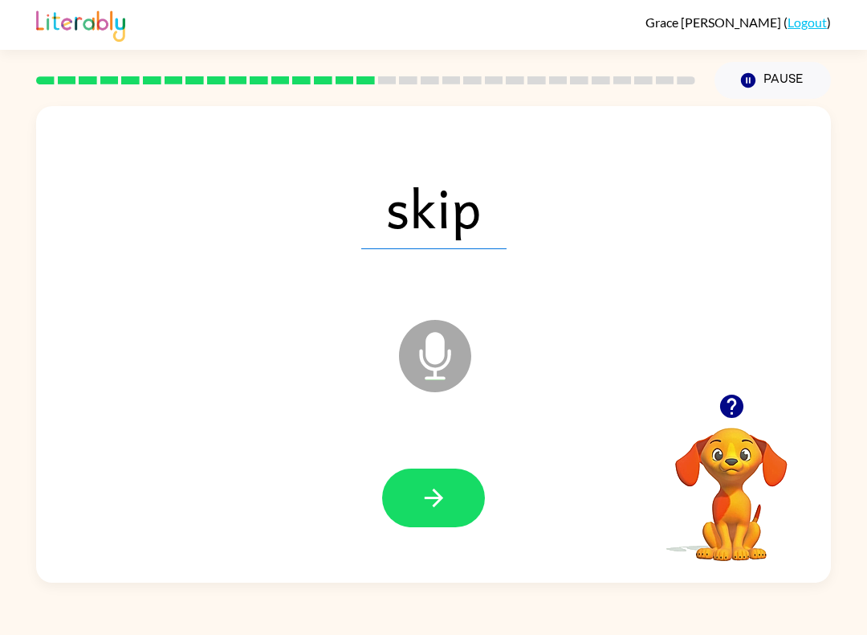
click at [448, 510] on button "button" at bounding box center [433, 497] width 103 height 59
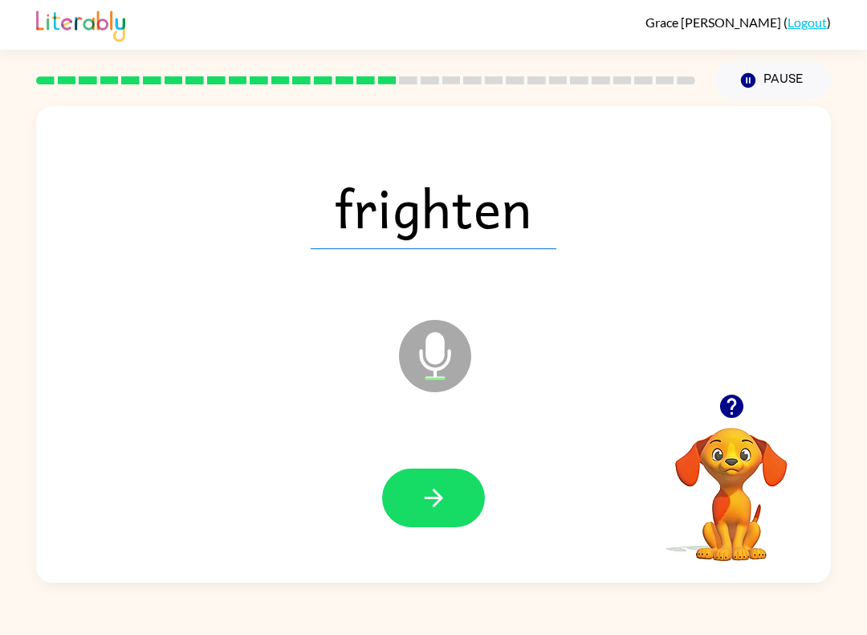
click at [451, 504] on button "button" at bounding box center [433, 497] width 103 height 59
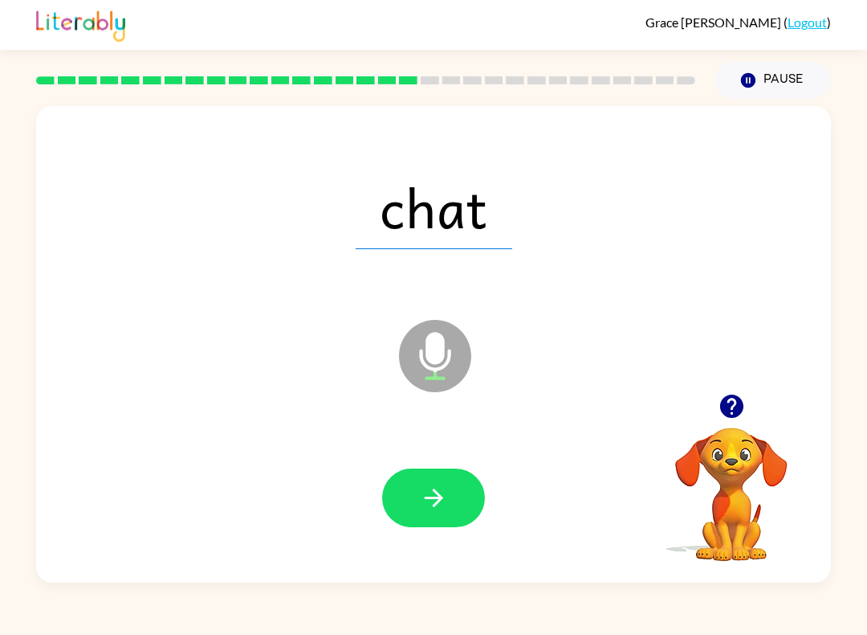
click at [451, 507] on button "button" at bounding box center [433, 497] width 103 height 59
click at [447, 512] on button "button" at bounding box center [433, 497] width 103 height 59
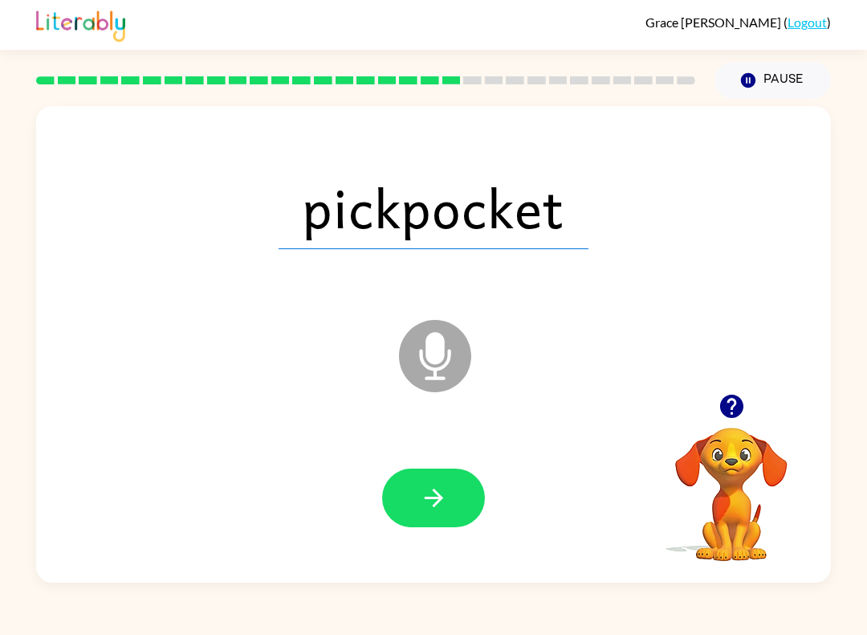
click at [452, 501] on button "button" at bounding box center [433, 497] width 103 height 59
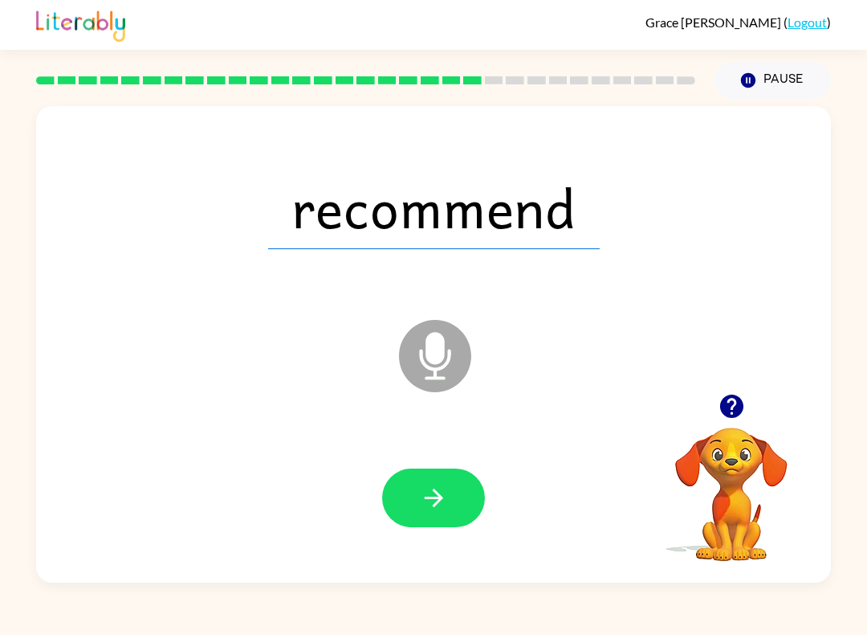
click at [473, 501] on button "button" at bounding box center [433, 497] width 103 height 59
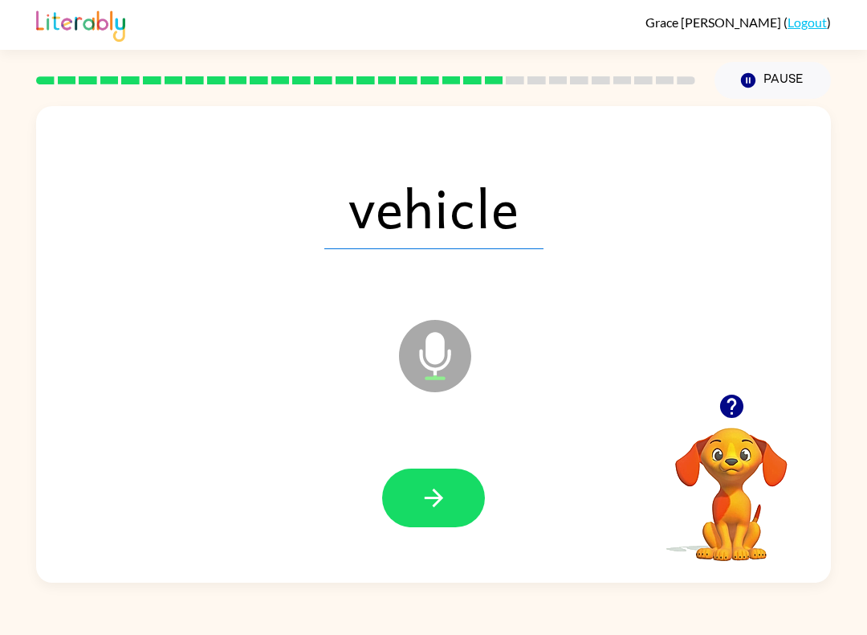
click at [461, 490] on button "button" at bounding box center [433, 497] width 103 height 59
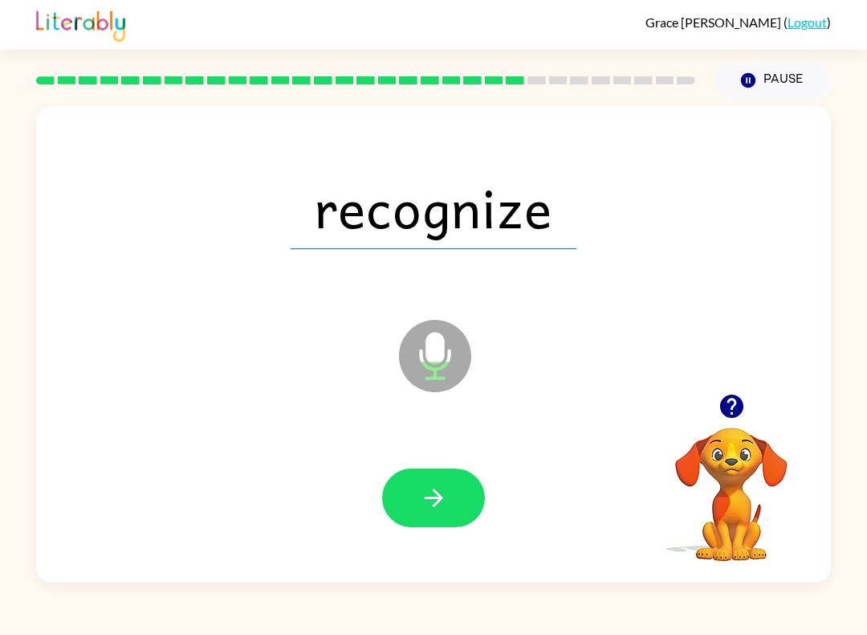
click at [470, 504] on button "button" at bounding box center [433, 497] width 103 height 59
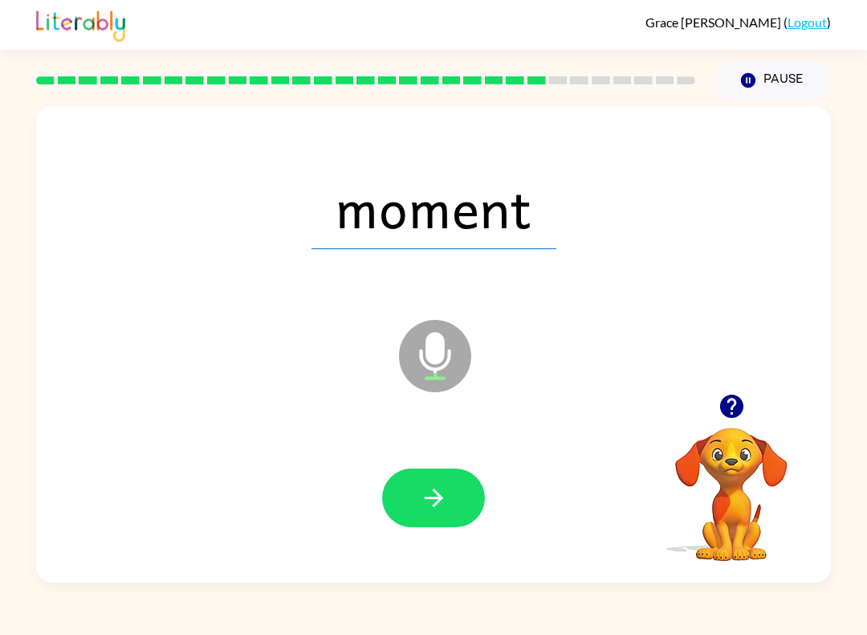
click at [459, 488] on button "button" at bounding box center [433, 497] width 103 height 59
click at [443, 499] on icon "button" at bounding box center [433, 497] width 18 height 18
click at [455, 492] on button "button" at bounding box center [433, 497] width 103 height 59
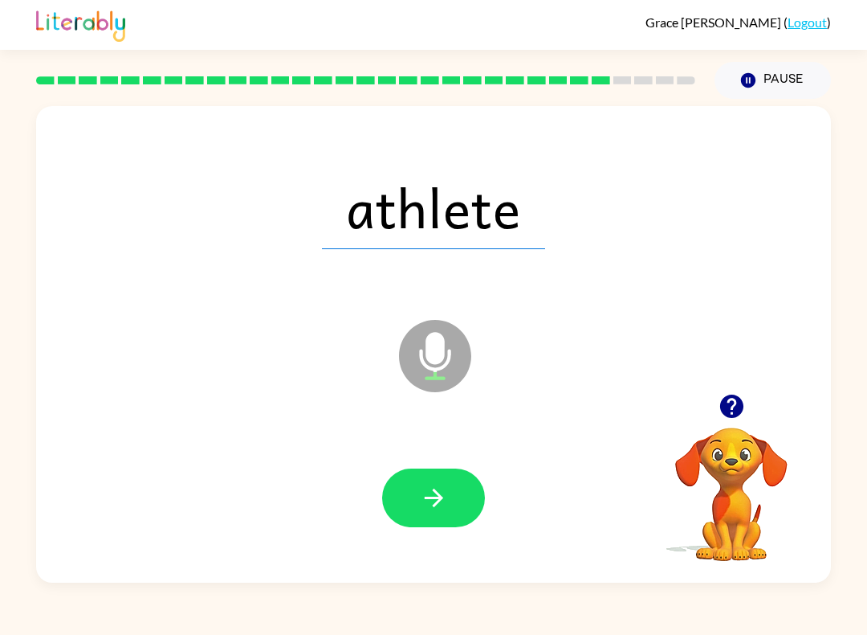
click at [441, 506] on icon "button" at bounding box center [434, 498] width 28 height 28
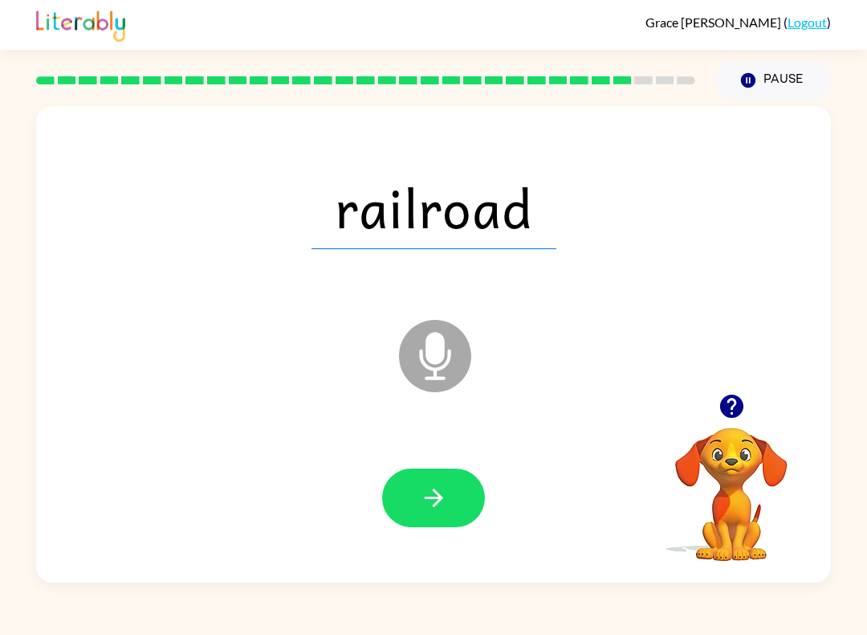
click at [442, 494] on icon "button" at bounding box center [434, 498] width 28 height 28
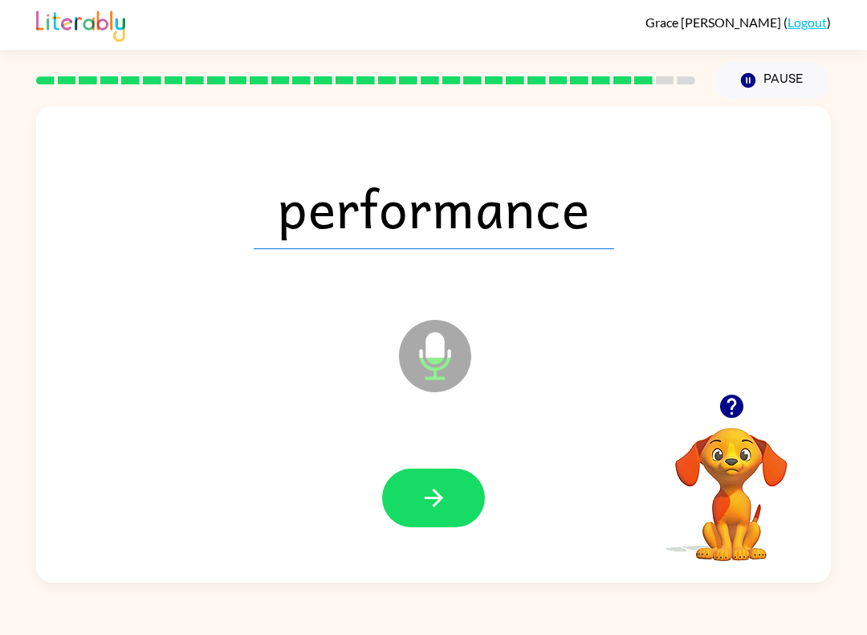
click at [453, 500] on button "button" at bounding box center [433, 497] width 103 height 59
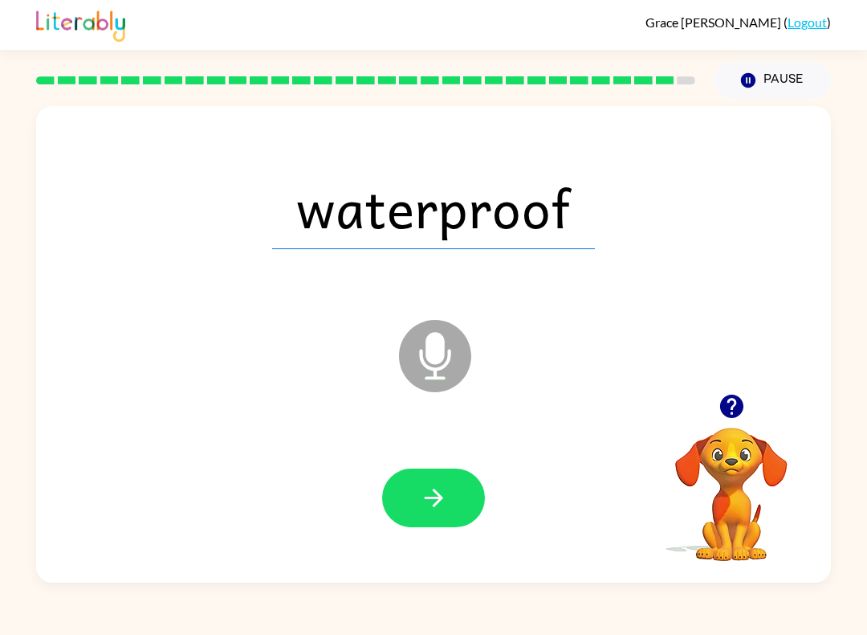
click at [460, 517] on button "button" at bounding box center [433, 497] width 103 height 59
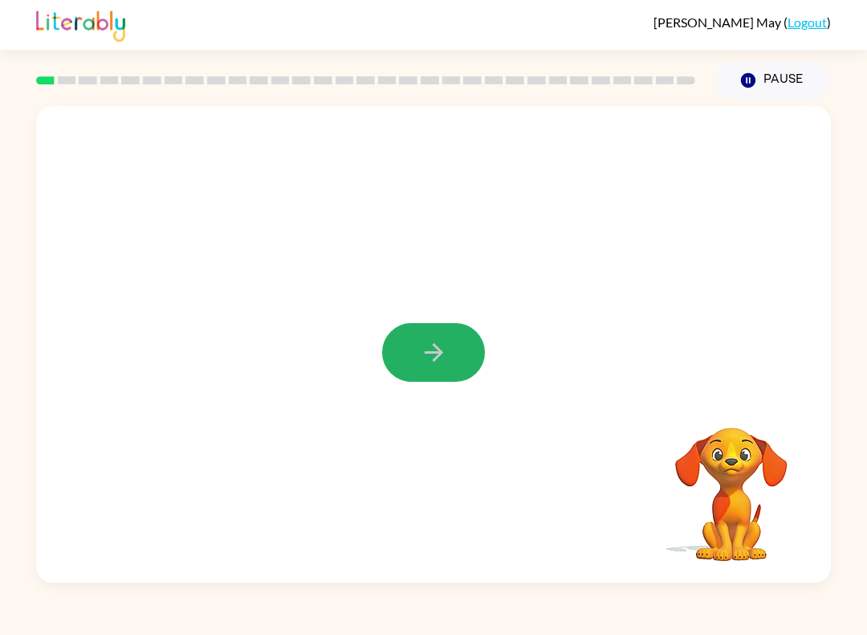
click at [415, 352] on button "button" at bounding box center [433, 352] width 103 height 59
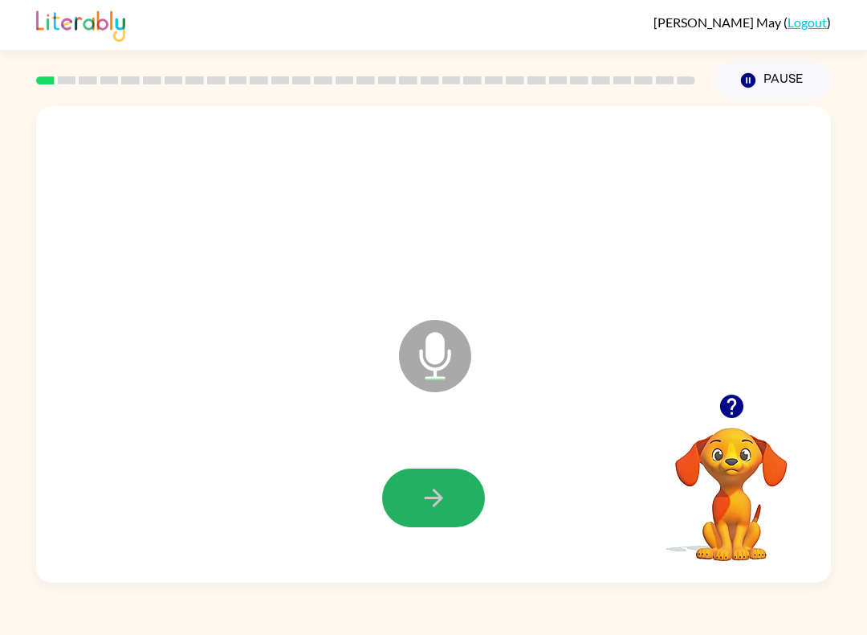
click at [418, 482] on button "button" at bounding box center [433, 497] width 103 height 59
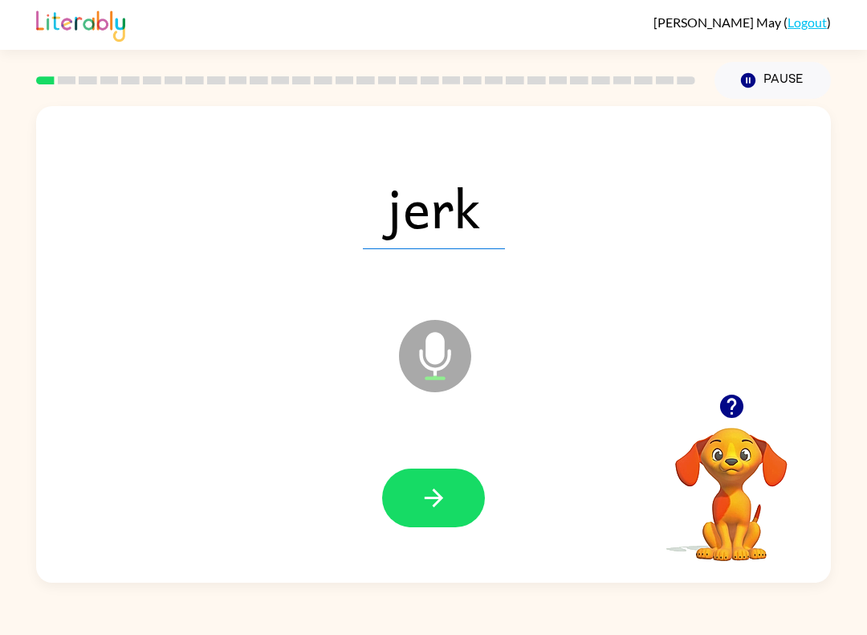
click at [423, 494] on icon "button" at bounding box center [434, 498] width 28 height 28
click at [415, 463] on div at bounding box center [433, 497] width 763 height 137
click at [411, 488] on button "button" at bounding box center [433, 497] width 103 height 59
click at [439, 490] on icon "button" at bounding box center [434, 498] width 28 height 28
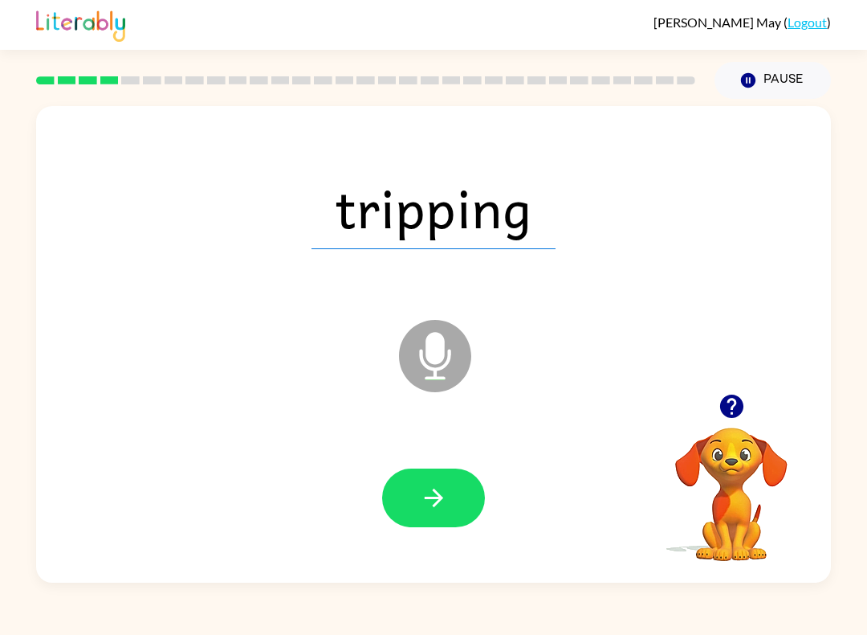
click at [439, 506] on icon "button" at bounding box center [434, 498] width 28 height 28
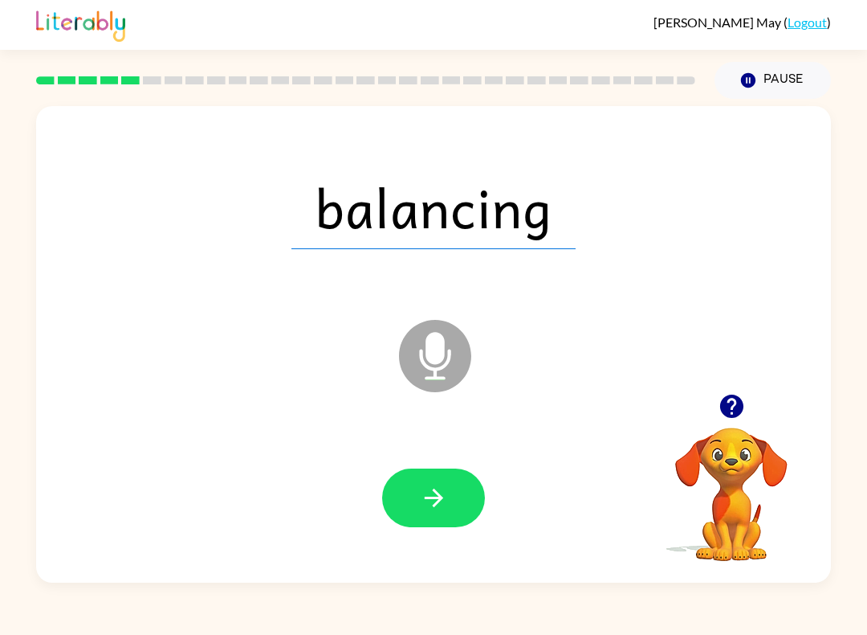
click at [448, 482] on button "button" at bounding box center [433, 497] width 103 height 59
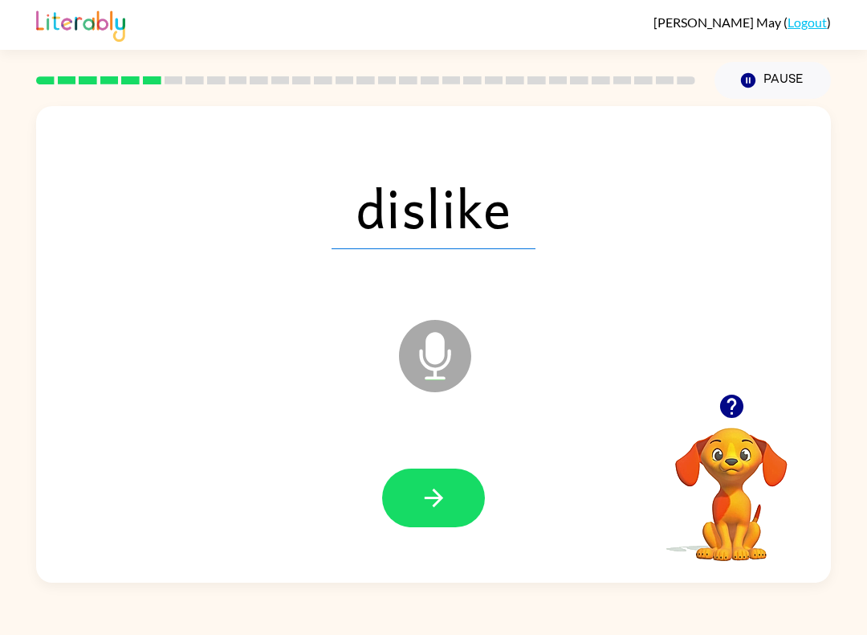
click at [439, 484] on icon "button" at bounding box center [434, 498] width 28 height 28
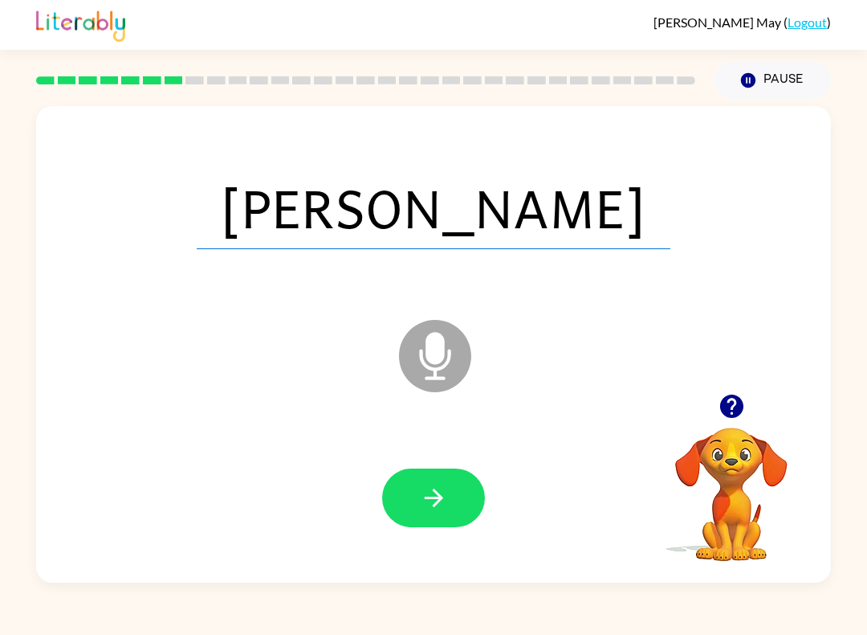
click at [452, 487] on button "button" at bounding box center [433, 497] width 103 height 59
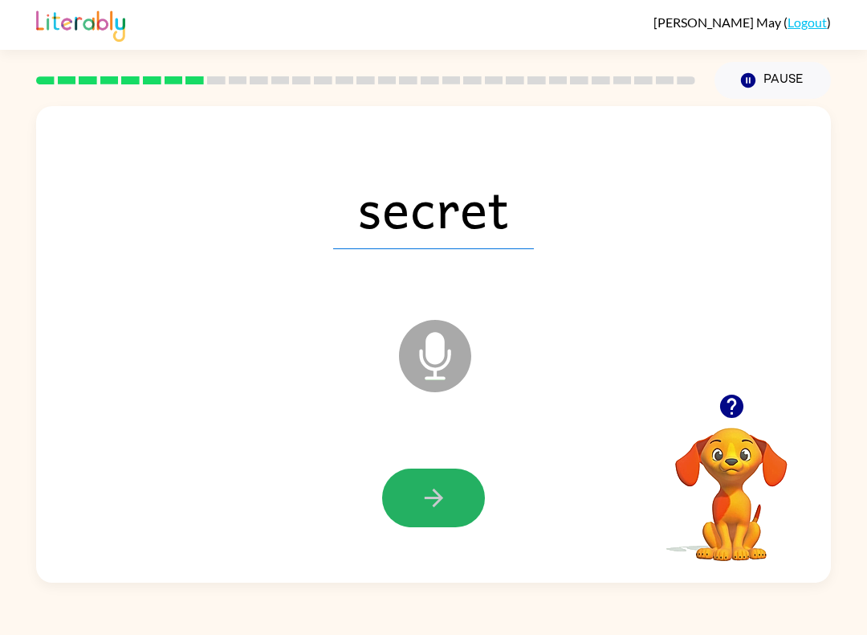
click at [426, 504] on icon "button" at bounding box center [434, 498] width 28 height 28
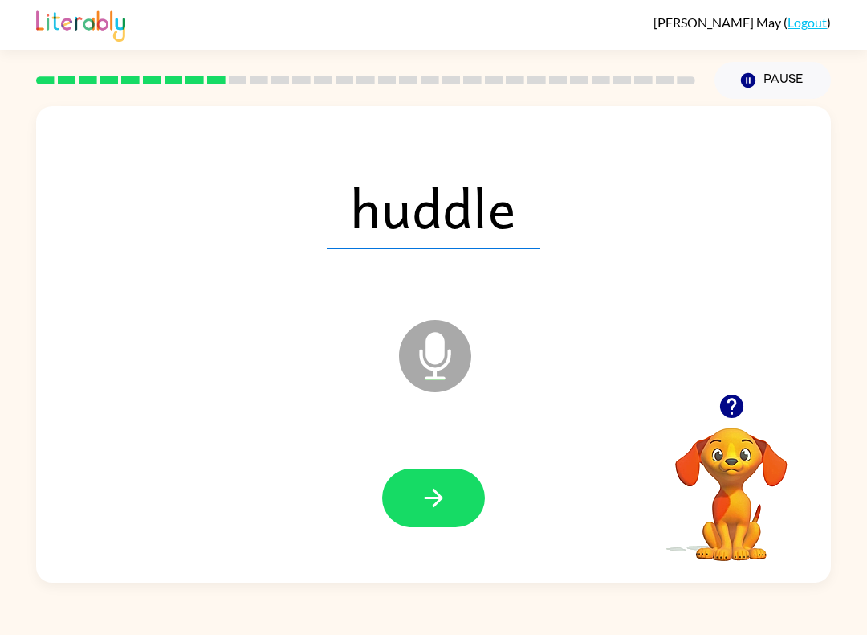
click at [443, 488] on icon "button" at bounding box center [434, 498] width 28 height 28
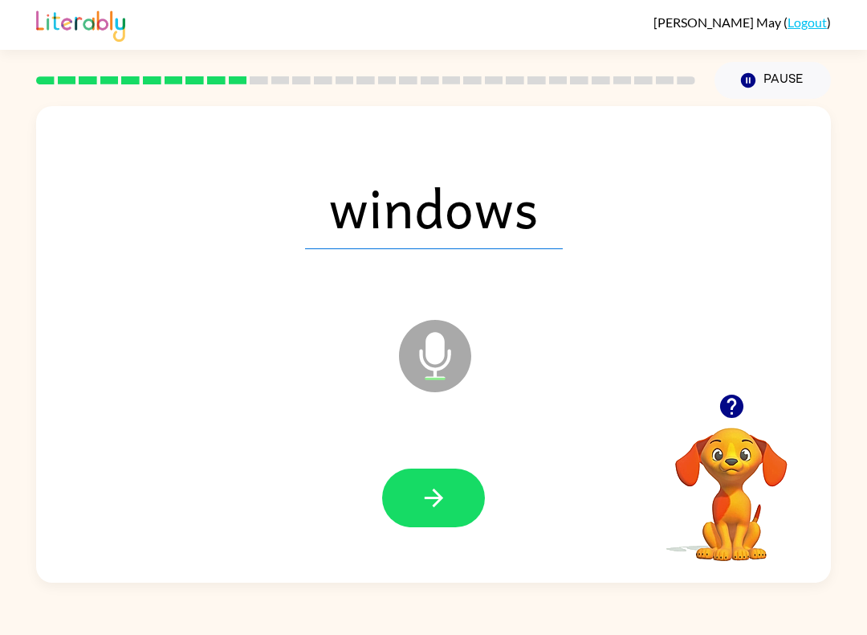
click at [442, 488] on icon "button" at bounding box center [434, 498] width 28 height 28
click at [420, 491] on icon "button" at bounding box center [434, 498] width 28 height 28
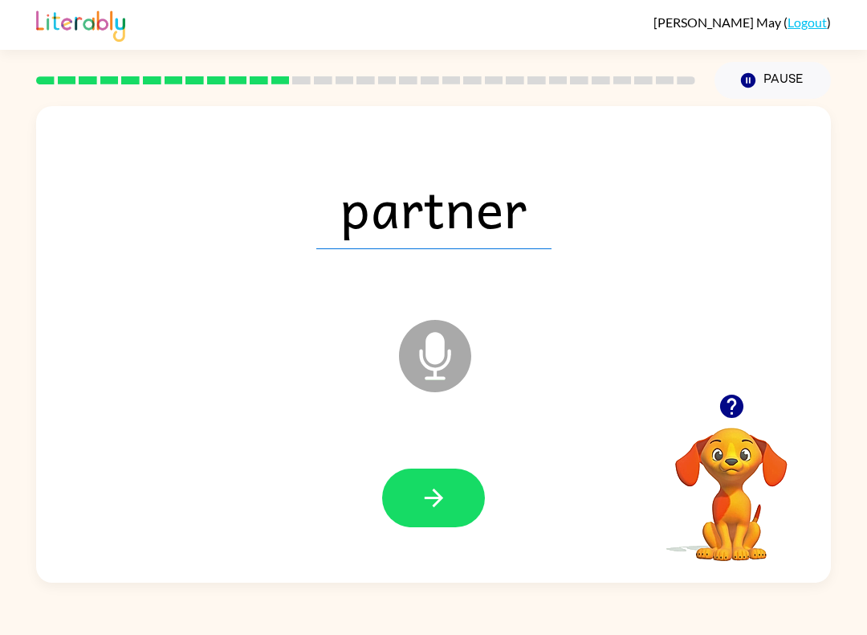
click at [444, 490] on icon "button" at bounding box center [434, 498] width 28 height 28
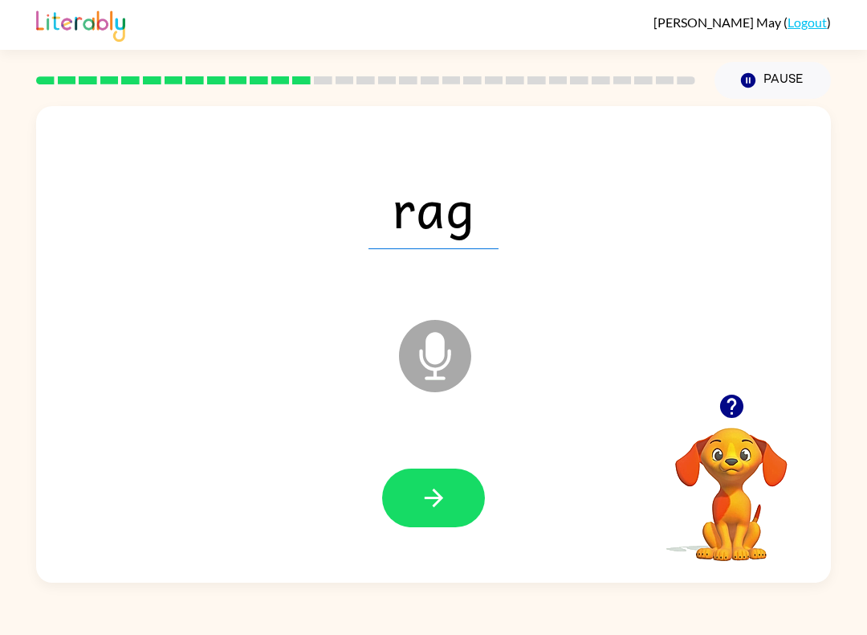
click at [460, 482] on button "button" at bounding box center [433, 497] width 103 height 59
click at [435, 499] on icon "button" at bounding box center [433, 497] width 18 height 18
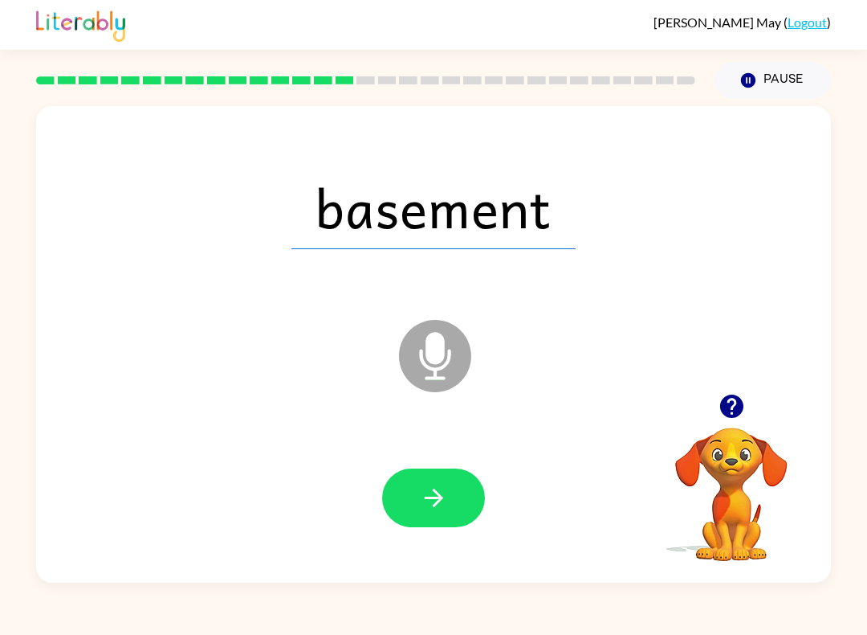
click at [460, 484] on button "button" at bounding box center [433, 497] width 103 height 59
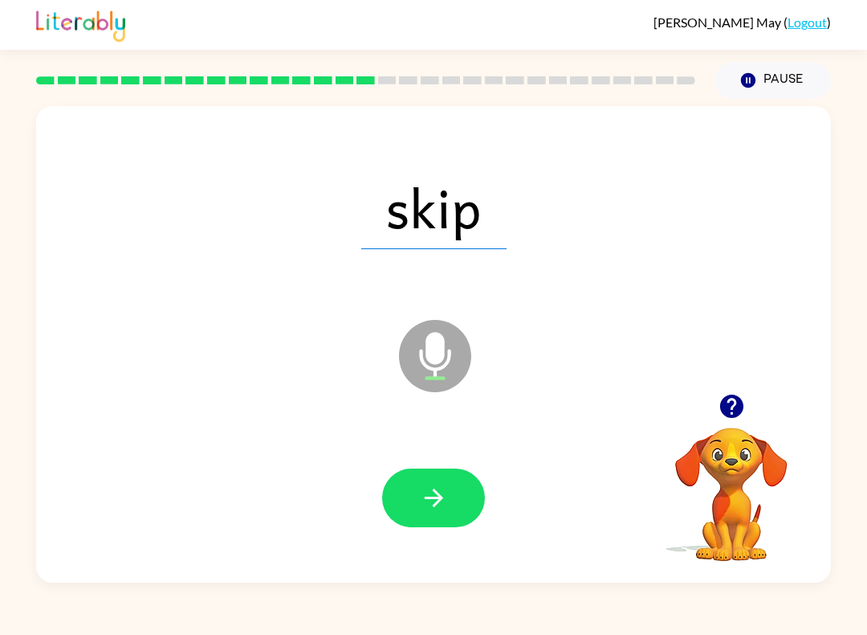
click at [431, 490] on icon "button" at bounding box center [434, 498] width 28 height 28
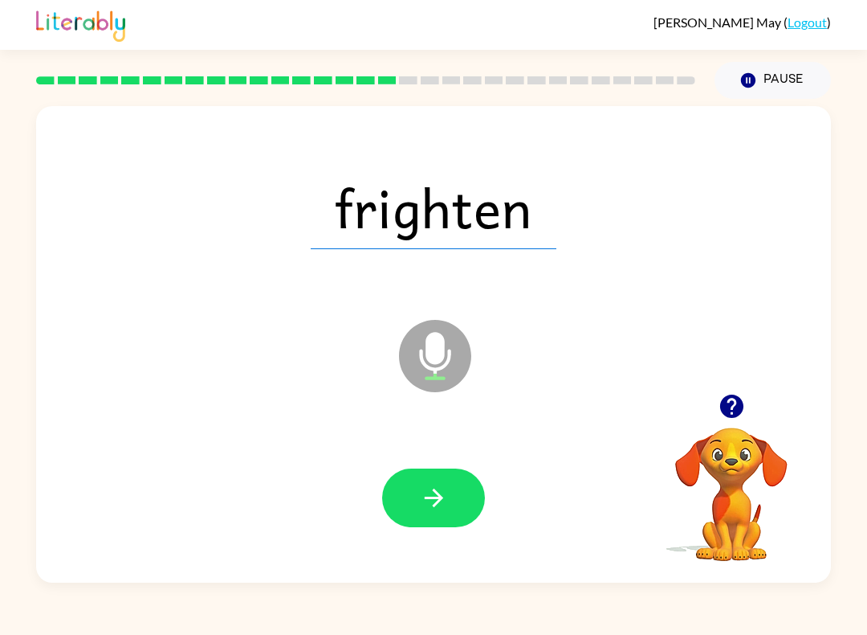
click at [439, 517] on button "button" at bounding box center [433, 497] width 103 height 59
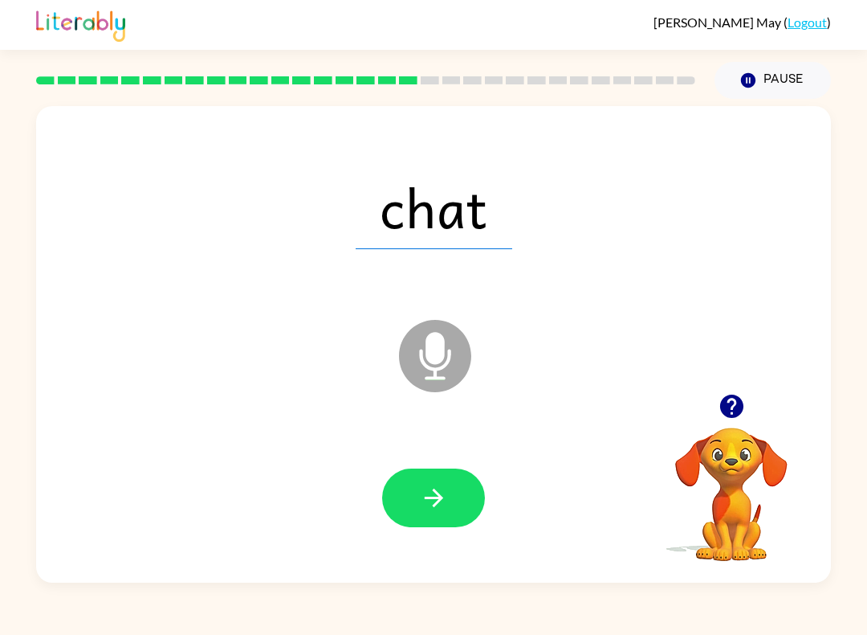
click at [447, 502] on icon "button" at bounding box center [434, 498] width 28 height 28
click at [443, 500] on icon "button" at bounding box center [434, 498] width 28 height 28
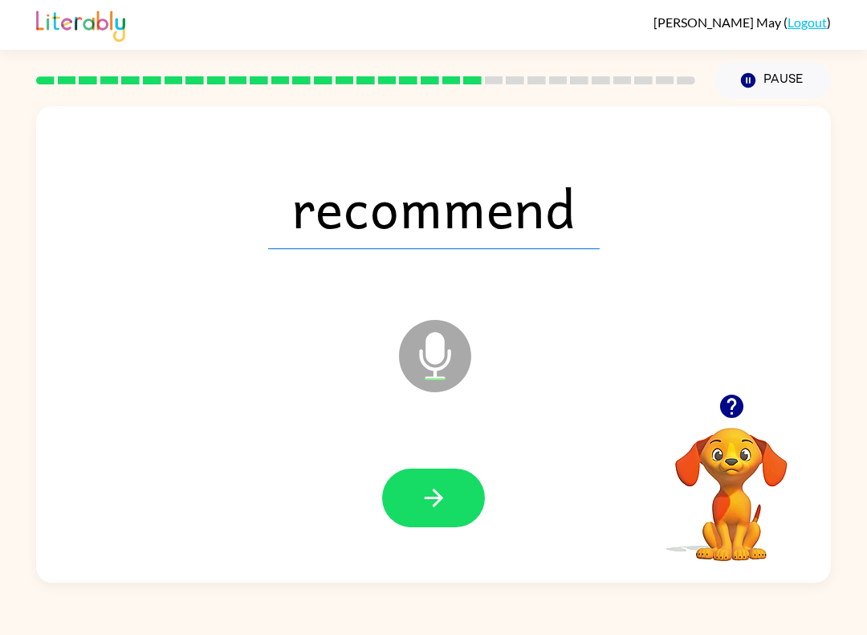
click at [446, 489] on icon "button" at bounding box center [434, 498] width 28 height 28
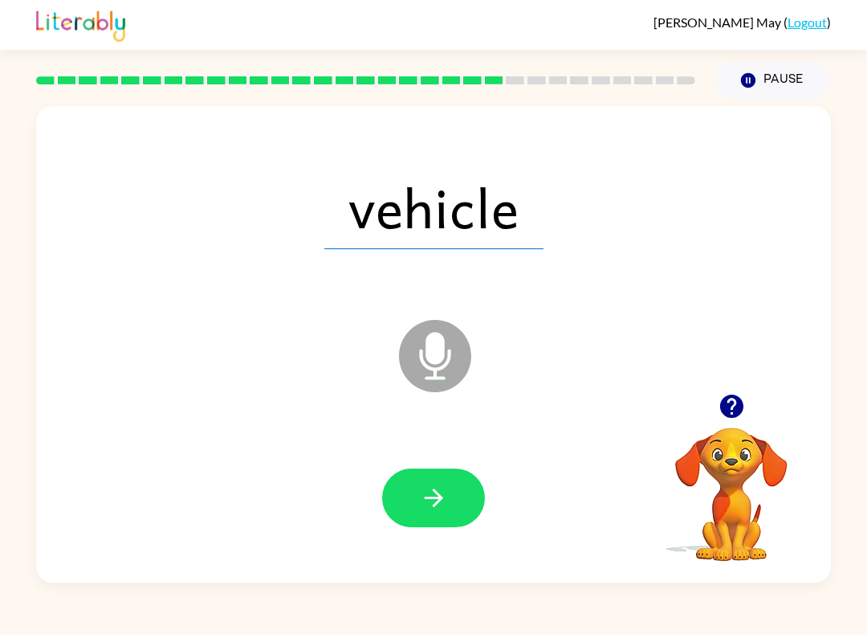
click at [437, 478] on button "button" at bounding box center [433, 497] width 103 height 59
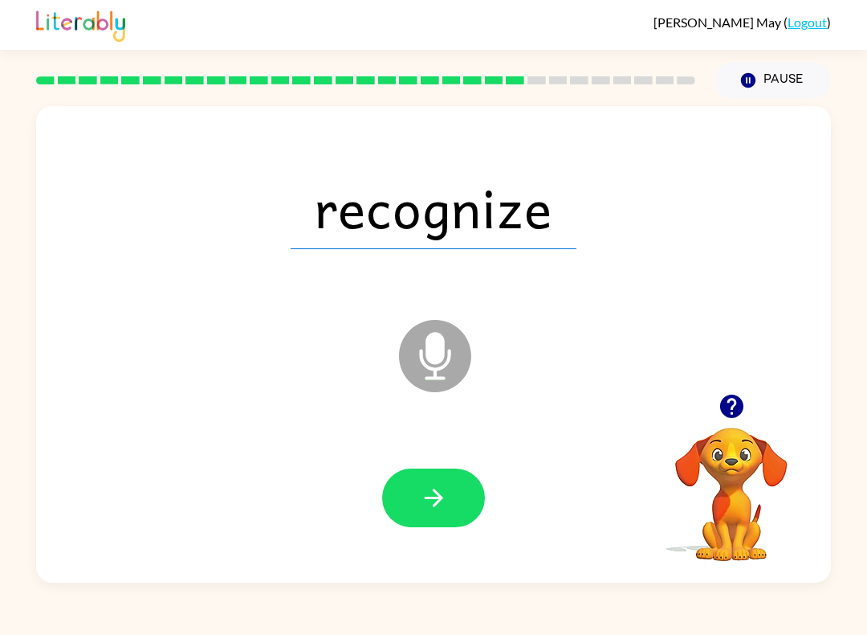
click at [450, 457] on div at bounding box center [433, 497] width 763 height 137
click at [445, 492] on icon "button" at bounding box center [434, 498] width 28 height 28
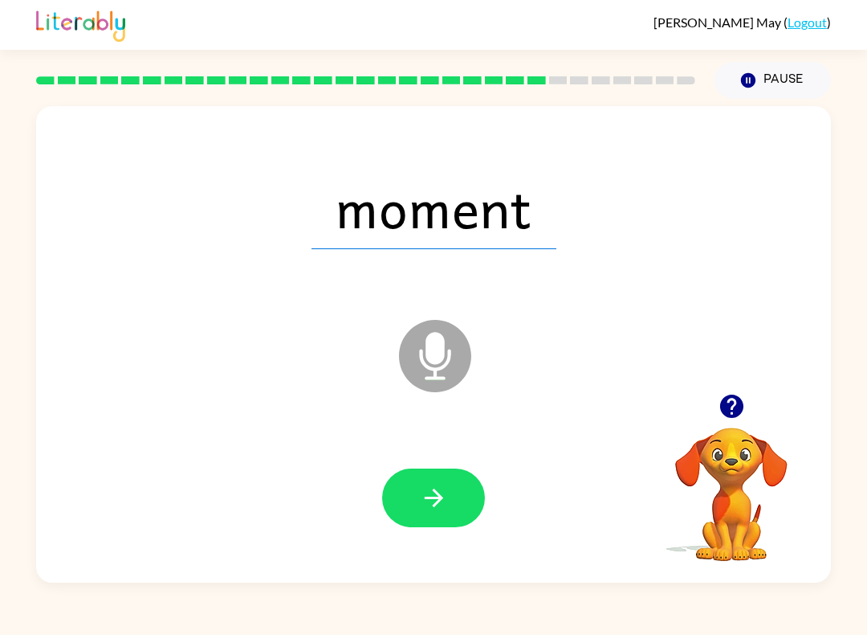
click at [443, 481] on button "button" at bounding box center [433, 497] width 103 height 59
click at [443, 503] on icon "button" at bounding box center [434, 498] width 28 height 28
click at [448, 485] on button "button" at bounding box center [433, 497] width 103 height 59
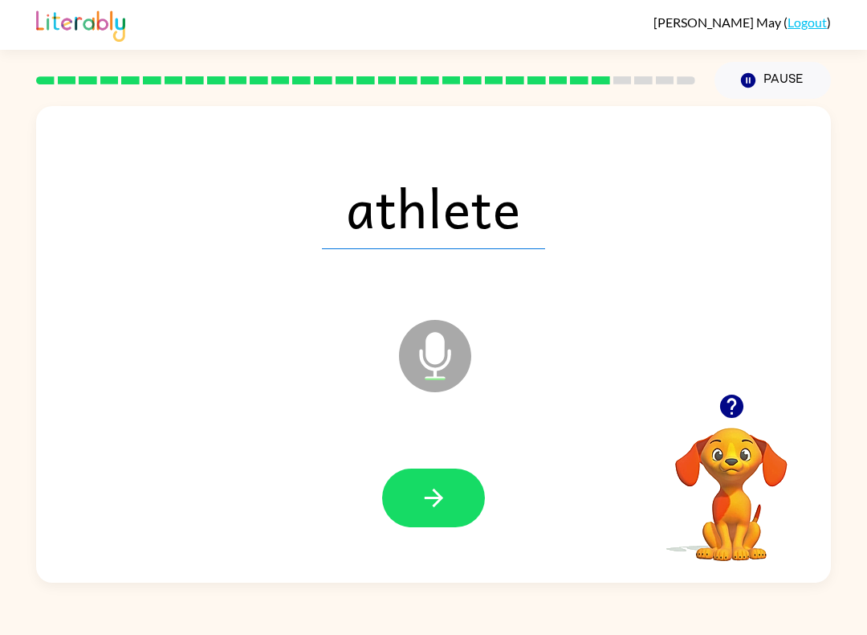
click at [447, 498] on icon "button" at bounding box center [434, 498] width 28 height 28
click at [440, 499] on icon "button" at bounding box center [433, 497] width 18 height 18
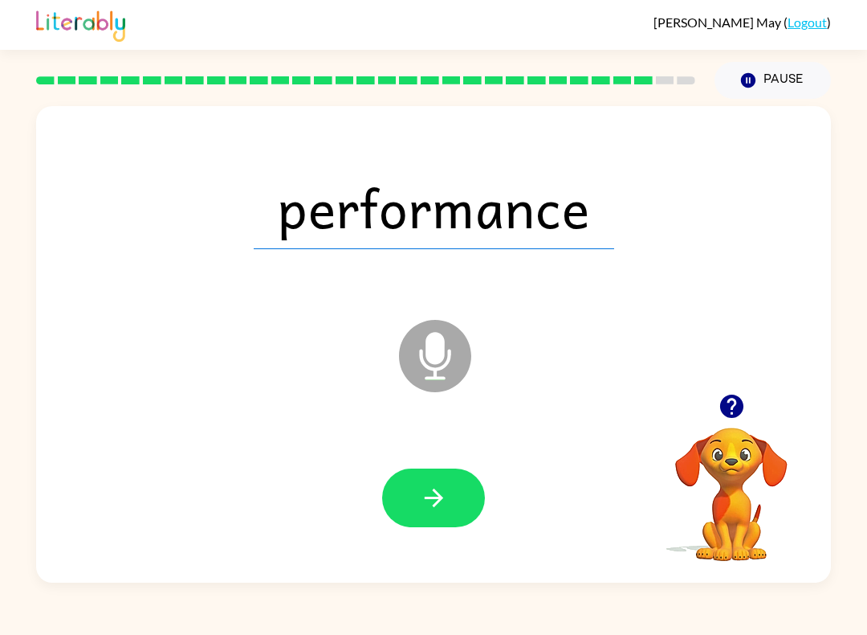
click at [447, 497] on icon "button" at bounding box center [434, 498] width 28 height 28
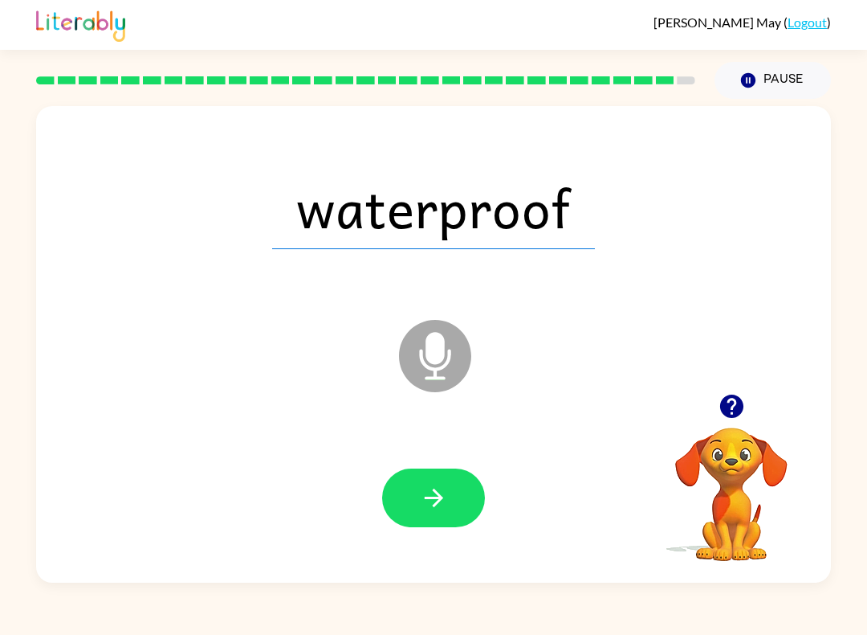
click at [458, 492] on button "button" at bounding box center [433, 497] width 103 height 59
